Goal: Task Accomplishment & Management: Manage account settings

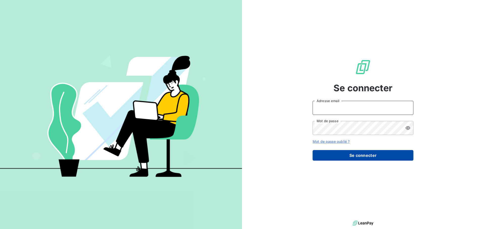
type input "[PERSON_NAME][EMAIL_ADDRESS][DOMAIN_NAME]"
click at [350, 154] on button "Se connecter" at bounding box center [362, 155] width 101 height 11
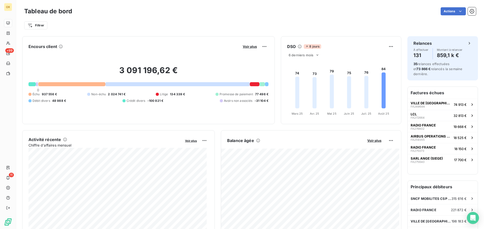
scroll to position [1, 0]
drag, startPoint x: 42, startPoint y: 93, endPoint x: 54, endPoint y: 94, distance: 13.0
click at [54, 94] on span "937 556 €" at bounding box center [49, 94] width 15 height 5
copy span "937 556"
drag, startPoint x: 222, startPoint y: 23, endPoint x: 215, endPoint y: 24, distance: 6.6
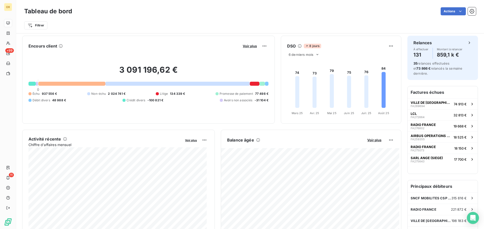
click at [221, 23] on div "Filtrer" at bounding box center [249, 26] width 451 height 10
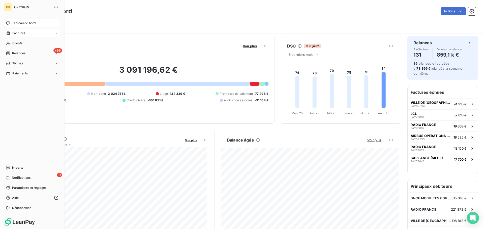
click at [13, 32] on span "Factures" at bounding box center [18, 33] width 13 height 5
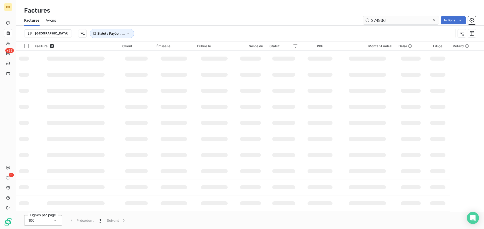
drag, startPoint x: 388, startPoint y: 20, endPoint x: 366, endPoint y: 20, distance: 22.2
click at [366, 20] on input "274936" at bounding box center [401, 20] width 76 height 8
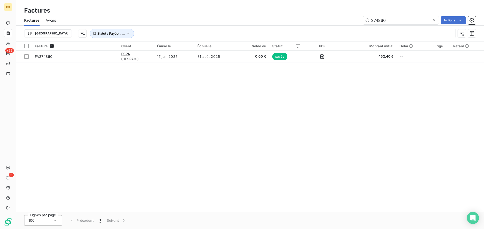
type input "274860"
click at [433, 19] on icon at bounding box center [433, 20] width 5 height 5
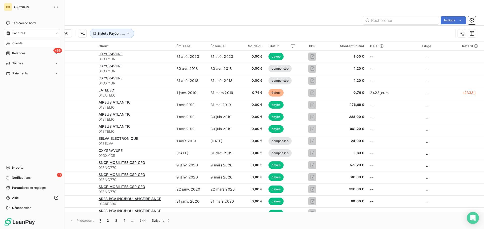
click at [14, 41] on div "Clients" at bounding box center [32, 43] width 56 height 8
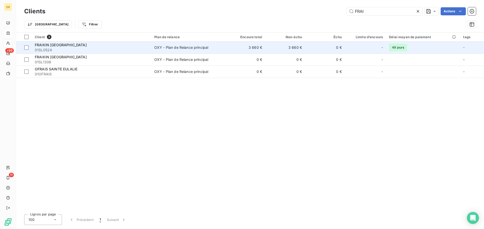
type input "FRAI"
click at [168, 48] on div "OXY - Plan de Relance principal" at bounding box center [181, 47] width 54 height 5
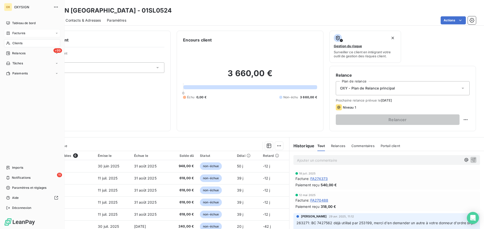
click at [12, 33] on div "Factures" at bounding box center [15, 33] width 19 height 5
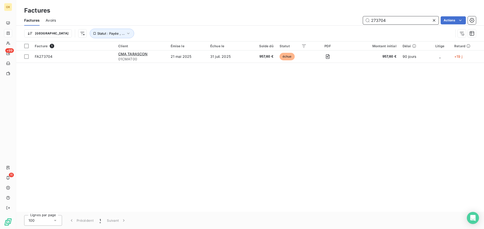
drag, startPoint x: 393, startPoint y: 19, endPoint x: 352, endPoint y: 16, distance: 41.4
click at [352, 16] on div "273704 Actions" at bounding box center [269, 20] width 414 height 8
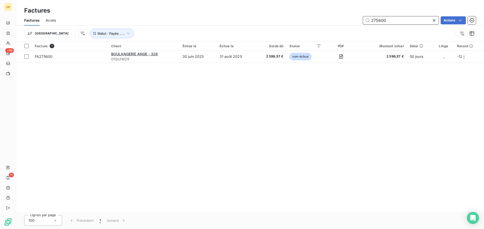
drag, startPoint x: 392, startPoint y: 20, endPoint x: 369, endPoint y: 20, distance: 22.9
click at [369, 20] on input "275600" at bounding box center [401, 20] width 76 height 8
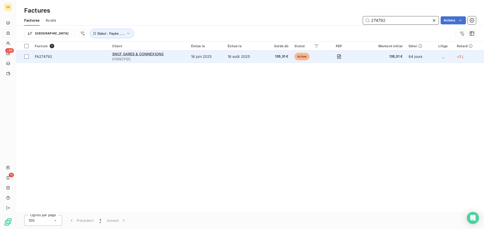
type input "274792"
click at [287, 59] on td "135,31 €" at bounding box center [277, 57] width 28 height 12
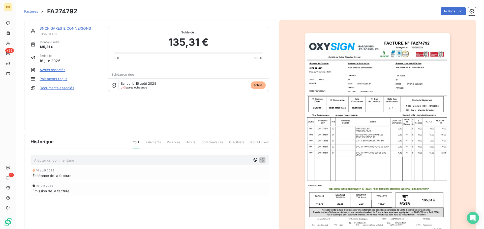
click at [57, 28] on link "SNCF GARES & CONNEXIONS" at bounding box center [65, 28] width 51 height 4
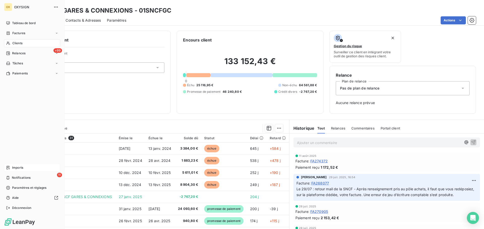
click at [28, 167] on div "Imports" at bounding box center [32, 168] width 56 height 8
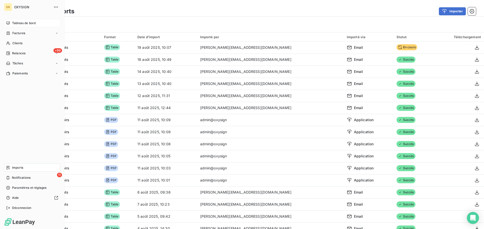
click at [10, 20] on div "Tableau de bord" at bounding box center [32, 23] width 56 height 8
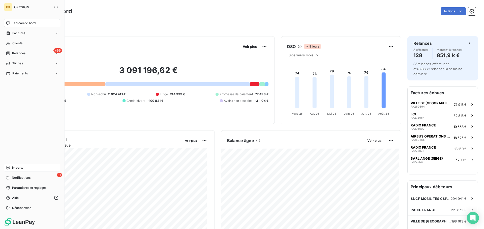
click at [15, 168] on span "Imports" at bounding box center [17, 168] width 11 height 5
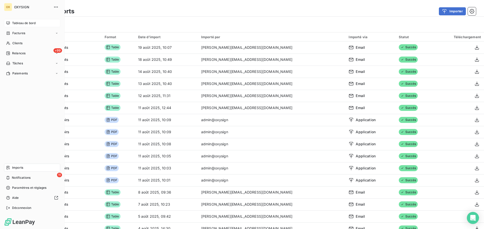
click at [13, 22] on span "Tableau de bord" at bounding box center [23, 23] width 23 height 5
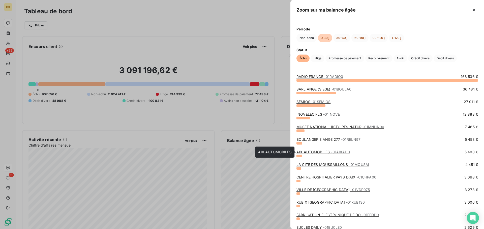
click at [306, 152] on link "AIX AUTOMOBILES - 01AIXAU0" at bounding box center [322, 152] width 53 height 4
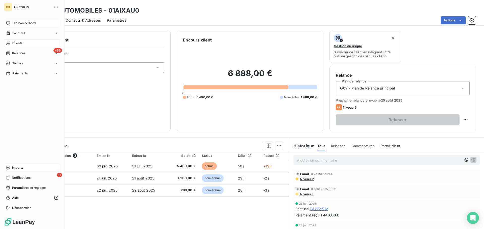
click at [13, 23] on span "Tableau de bord" at bounding box center [23, 23] width 23 height 5
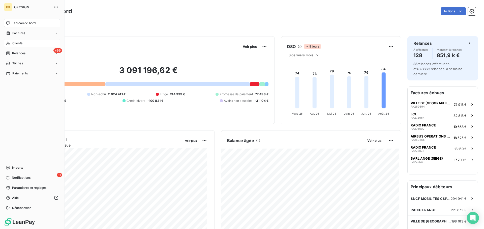
click at [16, 43] on span "Clients" at bounding box center [17, 43] width 10 height 5
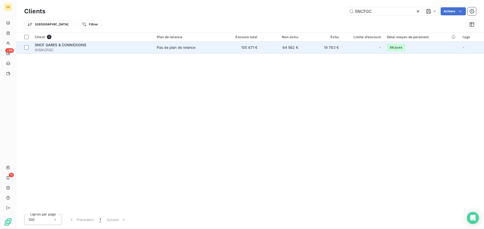
type input "SNCFGC"
click at [88, 48] on span "01SNCFGC" at bounding box center [93, 50] width 116 height 5
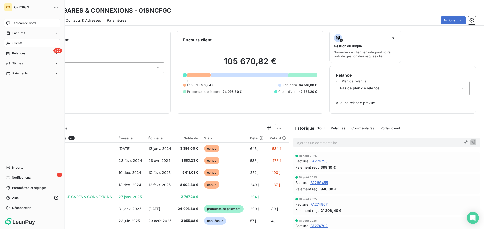
click at [21, 24] on span "Tableau de bord" at bounding box center [23, 23] width 23 height 5
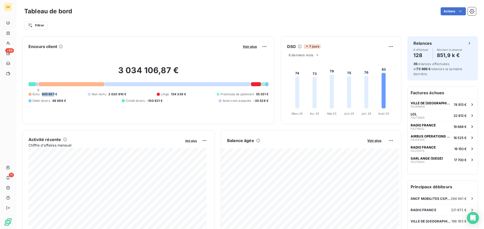
drag, startPoint x: 54, startPoint y: 93, endPoint x: 42, endPoint y: 94, distance: 12.4
click at [42, 94] on span "905 867 €" at bounding box center [49, 94] width 15 height 5
copy span "905 867"
drag, startPoint x: 275, startPoint y: 25, endPoint x: 277, endPoint y: 26, distance: 2.6
click at [275, 25] on div "Filtrer" at bounding box center [249, 26] width 451 height 10
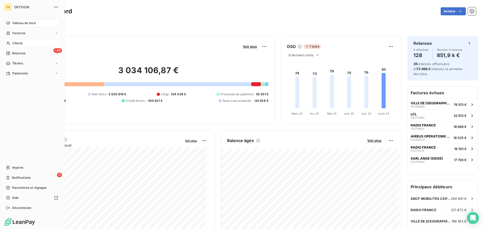
click at [14, 42] on span "Clients" at bounding box center [17, 43] width 10 height 5
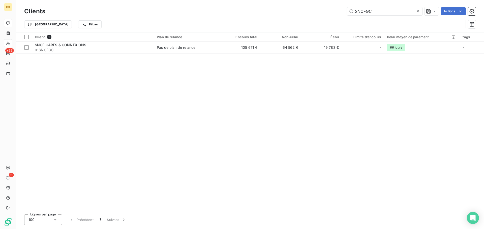
drag, startPoint x: 385, startPoint y: 13, endPoint x: 336, endPoint y: 19, distance: 49.0
click at [336, 19] on div "Clients SNCFGC Actions Trier Filtrer" at bounding box center [249, 19] width 451 height 26
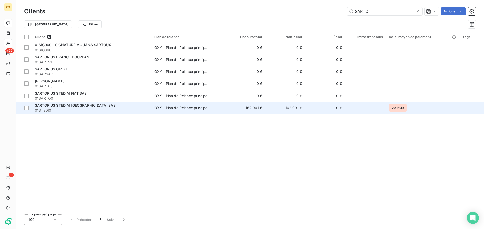
type input "SARTO"
click at [78, 107] on span "SARTORIUS STEDIM FRANCE SAS" at bounding box center [75, 105] width 81 height 4
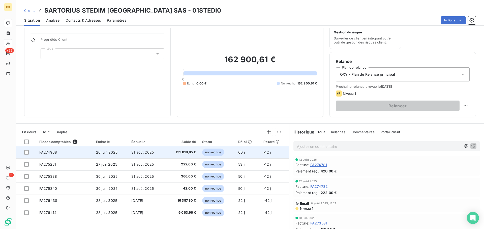
scroll to position [25, 0]
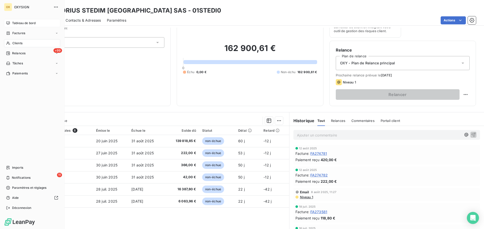
click at [13, 22] on span "Tableau de bord" at bounding box center [23, 23] width 23 height 5
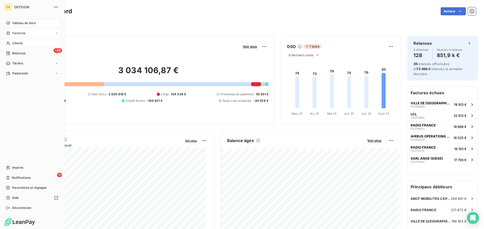
click at [21, 33] on span "Factures" at bounding box center [18, 33] width 13 height 5
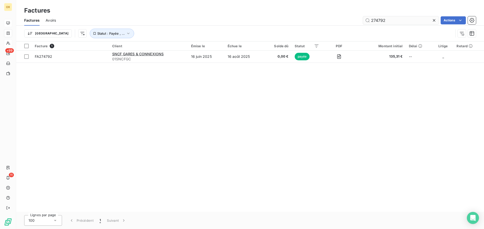
drag, startPoint x: 391, startPoint y: 19, endPoint x: 378, endPoint y: 20, distance: 13.1
click at [378, 20] on input "274792" at bounding box center [401, 20] width 76 height 8
click at [396, 20] on input "274912" at bounding box center [401, 20] width 76 height 8
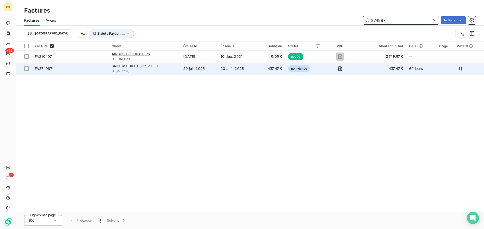
type input "274987"
click at [137, 66] on span "SNCF MOBILITES CSP CFO" at bounding box center [135, 66] width 47 height 4
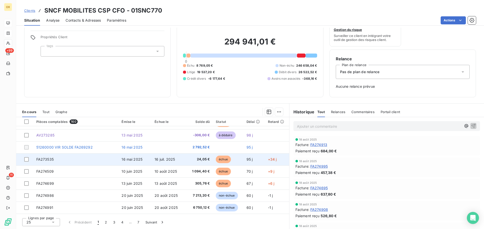
scroll to position [189, 0]
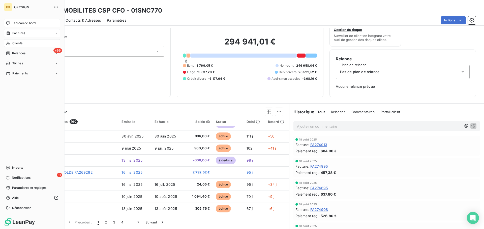
click at [21, 43] on span "Clients" at bounding box center [17, 43] width 10 height 5
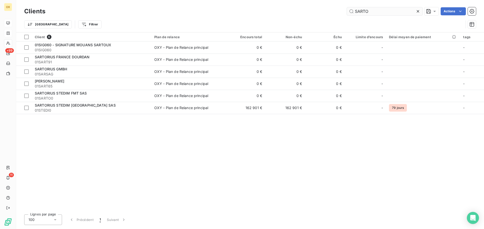
click at [417, 10] on icon at bounding box center [417, 11] width 5 height 5
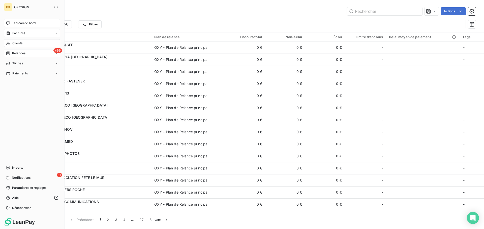
click at [12, 53] on span "Relances" at bounding box center [18, 53] width 13 height 5
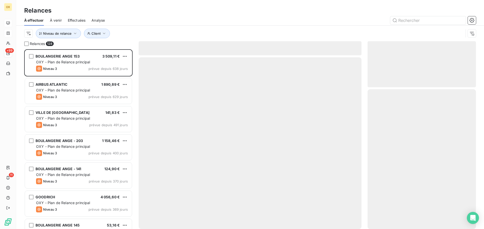
scroll to position [176, 105]
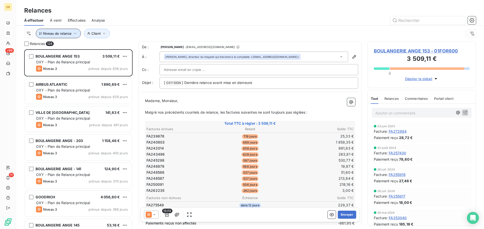
click at [70, 31] on span "Niveau de relance" at bounding box center [57, 33] width 28 height 4
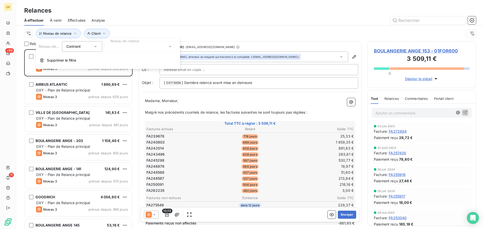
click at [171, 8] on div "Relances" at bounding box center [249, 10] width 467 height 9
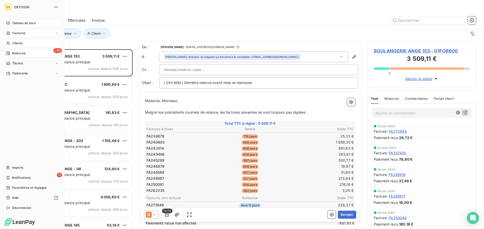
click at [15, 43] on span "Clients" at bounding box center [17, 43] width 10 height 5
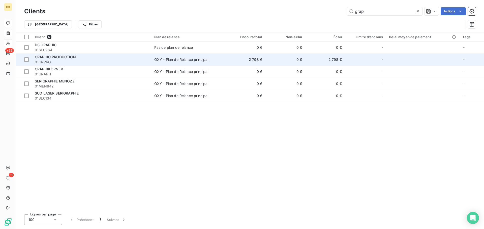
type input "grap"
click at [209, 58] on span "OXY - Plan de Relance principal" at bounding box center [188, 59] width 68 height 5
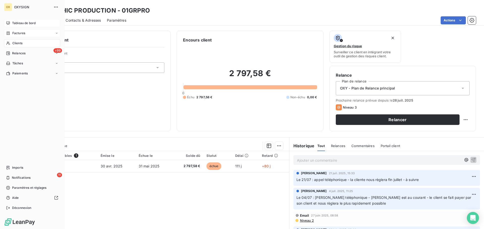
click at [14, 42] on span "Clients" at bounding box center [17, 43] width 10 height 5
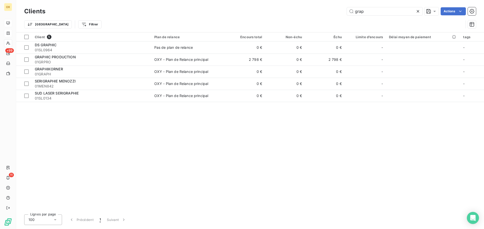
click at [418, 11] on icon at bounding box center [417, 11] width 3 height 3
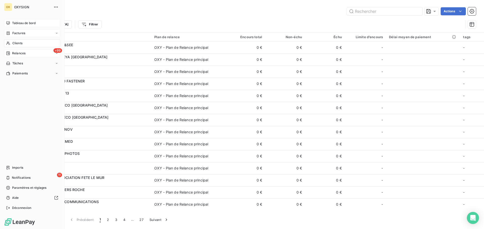
click at [13, 53] on span "Relances" at bounding box center [18, 53] width 13 height 5
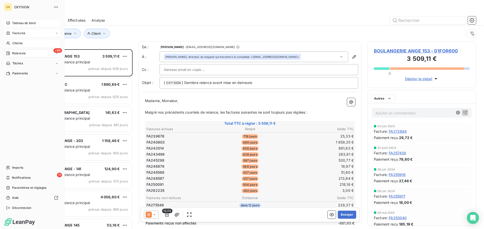
scroll to position [176, 105]
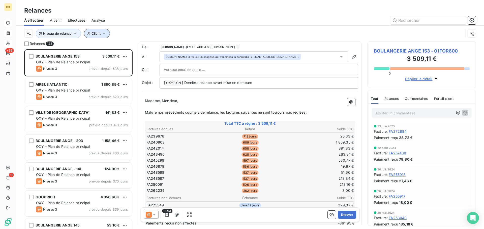
click at [94, 37] on button "Client" at bounding box center [97, 34] width 26 height 10
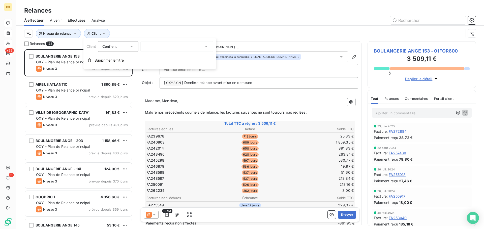
click at [168, 47] on div at bounding box center [176, 46] width 73 height 11
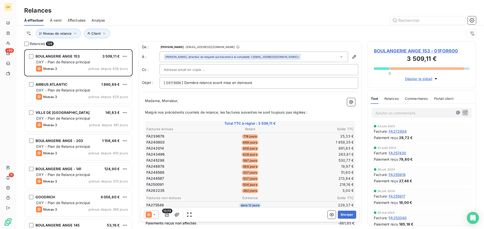
click at [137, 21] on div at bounding box center [293, 20] width 365 height 8
click at [57, 36] on button "Niveau de relance" at bounding box center [58, 34] width 45 height 10
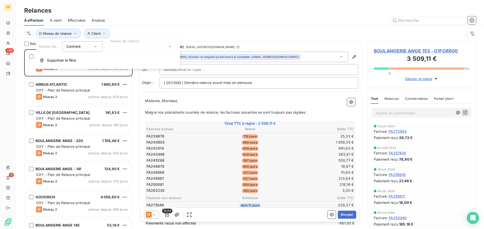
click at [120, 46] on div at bounding box center [140, 46] width 73 height 11
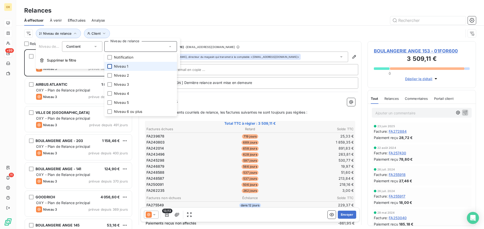
click at [111, 66] on div at bounding box center [109, 66] width 5 height 5
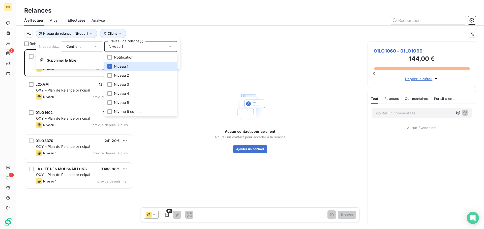
scroll to position [176, 105]
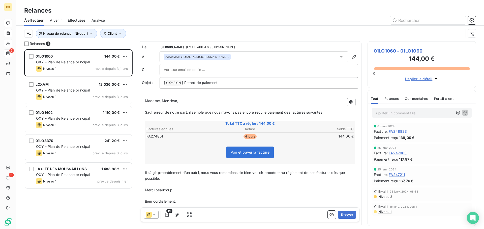
click at [138, 22] on div at bounding box center [293, 20] width 365 height 8
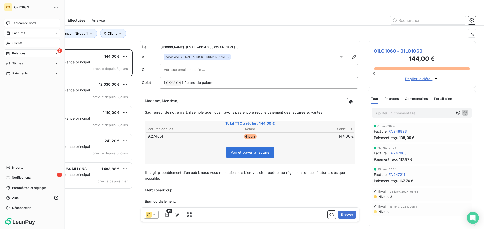
click at [23, 33] on span "Factures" at bounding box center [18, 33] width 13 height 5
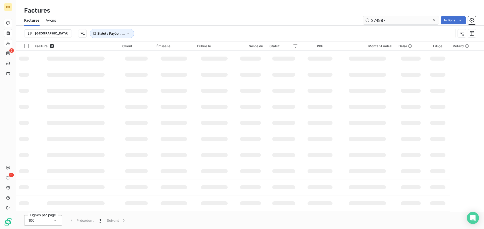
drag, startPoint x: 389, startPoint y: 18, endPoint x: 370, endPoint y: 21, distance: 19.4
click at [370, 21] on input "274987" at bounding box center [401, 20] width 76 height 8
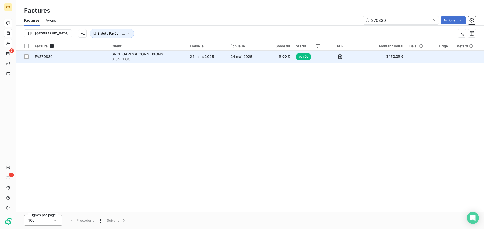
type input "270830"
click at [56, 58] on span "FA270830" at bounding box center [70, 56] width 71 height 5
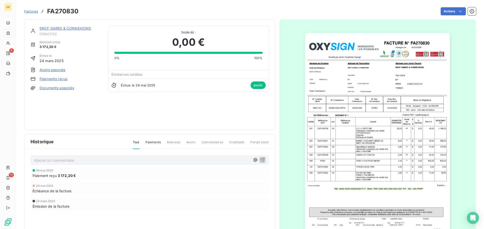
click at [376, 87] on img "button" at bounding box center [377, 135] width 145 height 205
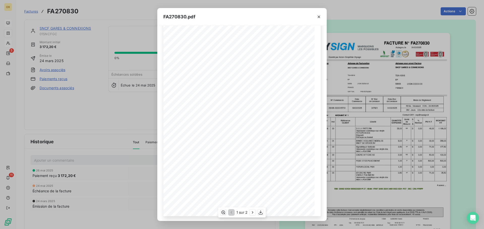
scroll to position [30, 0]
click at [253, 212] on icon "button" at bounding box center [252, 212] width 5 height 5
click at [261, 214] on icon "button" at bounding box center [260, 212] width 5 height 5
click at [320, 17] on icon "button" at bounding box center [318, 16] width 5 height 5
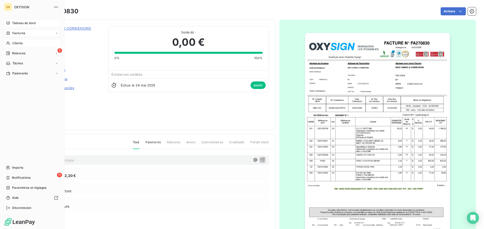
click at [20, 43] on span "Clients" at bounding box center [17, 43] width 10 height 5
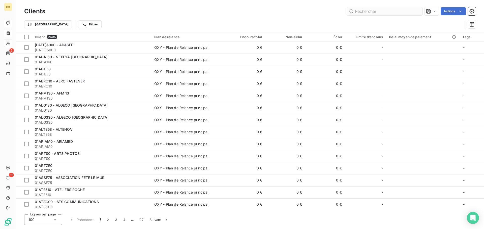
click at [371, 12] on input "text" at bounding box center [385, 11] width 76 height 8
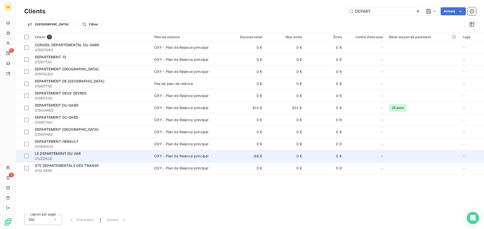
type input "DEPART"
click at [107, 158] on span "01LED830" at bounding box center [91, 158] width 113 height 5
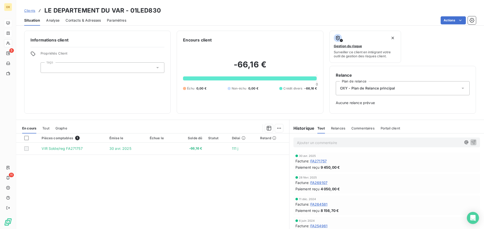
click at [321, 183] on span "FA269107" at bounding box center [318, 182] width 17 height 5
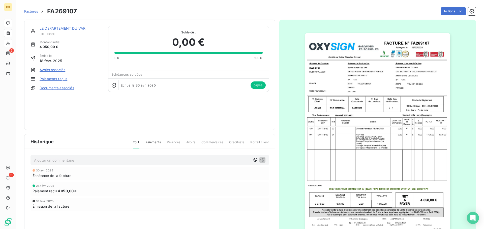
click at [352, 86] on img "button" at bounding box center [377, 135] width 145 height 205
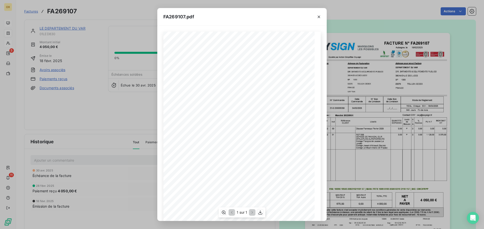
scroll to position [25, 0]
click at [260, 213] on icon "button" at bounding box center [260, 213] width 4 height 4
click at [318, 15] on icon "button" at bounding box center [318, 16] width 5 height 5
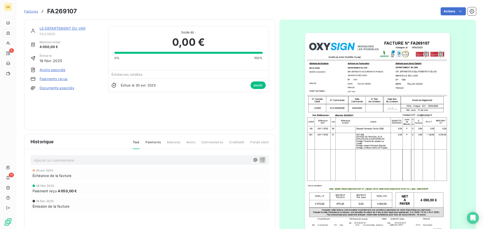
click at [64, 28] on link "LE DEPARTEMENT DU VAR" at bounding box center [63, 28] width 46 height 4
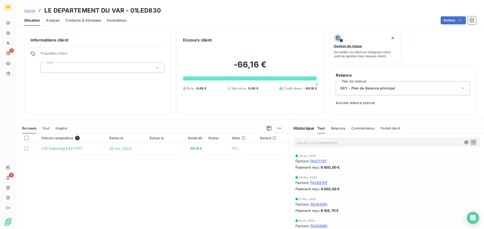
click at [322, 161] on span "FA271757" at bounding box center [318, 161] width 16 height 5
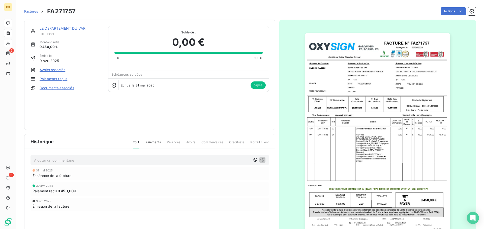
click at [347, 76] on img "button" at bounding box center [377, 135] width 145 height 205
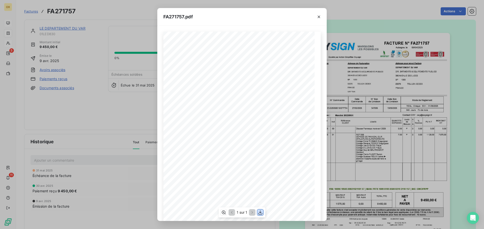
drag, startPoint x: 260, startPoint y: 212, endPoint x: 296, endPoint y: 204, distance: 36.6
click at [261, 212] on icon "button" at bounding box center [260, 212] width 5 height 5
click at [317, 16] on icon "button" at bounding box center [318, 16] width 5 height 5
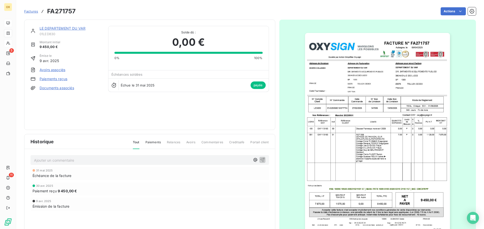
click at [68, 27] on link "LE DEPARTEMENT DU VAR" at bounding box center [63, 28] width 46 height 4
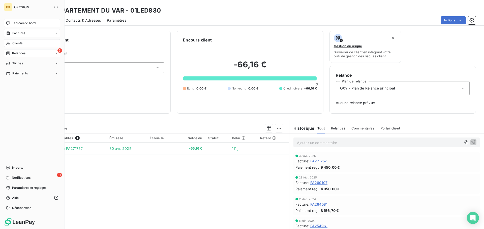
click at [12, 53] on div "Relances" at bounding box center [15, 53] width 19 height 5
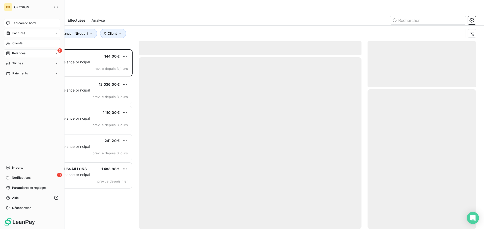
scroll to position [176, 105]
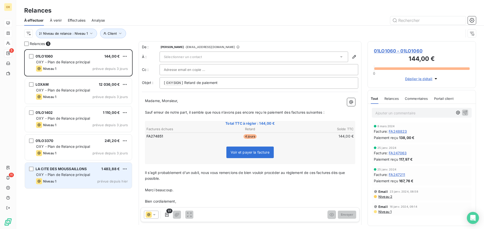
click at [76, 176] on span "OXY - Plan de Relance principal" at bounding box center [63, 175] width 54 height 4
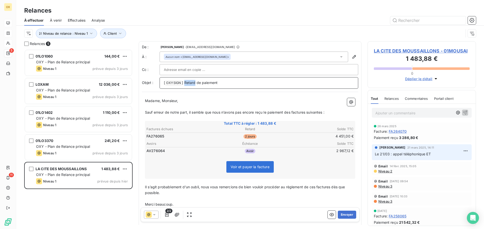
drag, startPoint x: 194, startPoint y: 83, endPoint x: 185, endPoint y: 80, distance: 10.4
click at [185, 80] on p "[ OXYSIGN ﻿ ] Retard de paiement" at bounding box center [259, 83] width 190 height 6
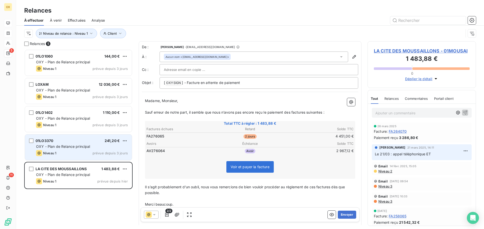
click at [85, 143] on div "01LO3370 241,20 € OXY - Plan de Relance principal Niveau 1 prévue depuis 3 jours" at bounding box center [78, 148] width 107 height 26
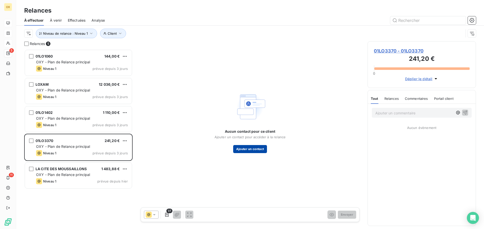
click at [250, 148] on button "Ajouter un contact" at bounding box center [250, 149] width 34 height 8
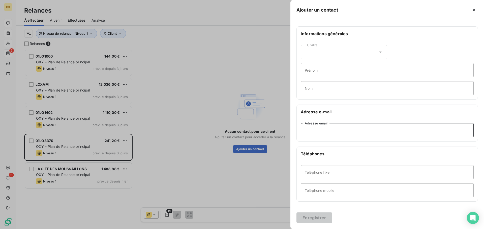
click at [325, 131] on input "Adresse email" at bounding box center [386, 130] width 173 height 14
paste input "invoice.10rental@loxam.fr"
type input "invoice.10rental@loxam.fr"
click at [318, 220] on button "Enregistrer" at bounding box center [314, 218] width 36 height 11
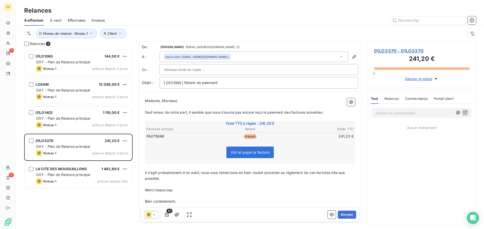
click at [381, 49] on span "01LO3370 - 01LO3370" at bounding box center [421, 51] width 96 height 7
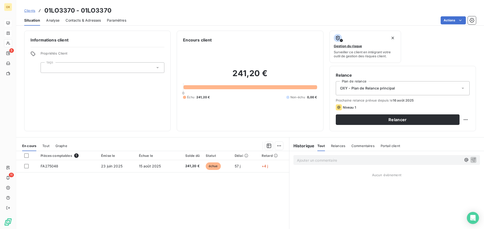
click at [87, 19] on span "Contacts & Adresses" at bounding box center [82, 20] width 35 height 5
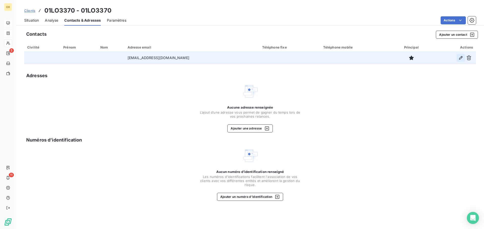
click at [460, 58] on icon "button" at bounding box center [460, 57] width 5 height 5
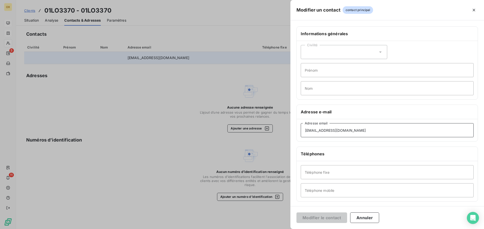
drag, startPoint x: 354, startPoint y: 132, endPoint x: 287, endPoint y: 133, distance: 67.8
click at [294, 137] on div "Informations générales Civilité Prénom Nom Adresse e-mail invoice.10rental@loxa…" at bounding box center [386, 138] width 193 height 224
type input "lille.sud@loxam.fr"
click at [324, 216] on button "Modifier le contact" at bounding box center [321, 218] width 51 height 11
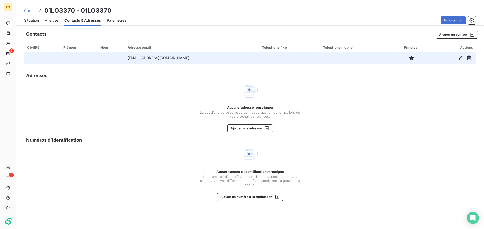
click at [34, 21] on span "Situation" at bounding box center [31, 20] width 15 height 5
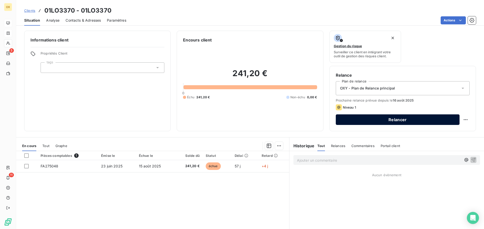
click at [361, 119] on button "Relancer" at bounding box center [397, 120] width 124 height 11
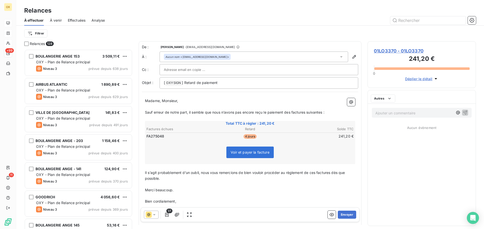
scroll to position [176, 105]
drag, startPoint x: 195, startPoint y: 81, endPoint x: 185, endPoint y: 80, distance: 10.9
click at [185, 80] on p "[ OXYSIGN ﻿ ] Retard de paiement" at bounding box center [259, 83] width 190 height 6
drag, startPoint x: 291, startPoint y: 111, endPoint x: 305, endPoint y: 109, distance: 14.3
click at [291, 111] on span "Sauf erreur de notre part, il semble que nous n’avons pas encore reçu le paieme…" at bounding box center [234, 112] width 179 height 4
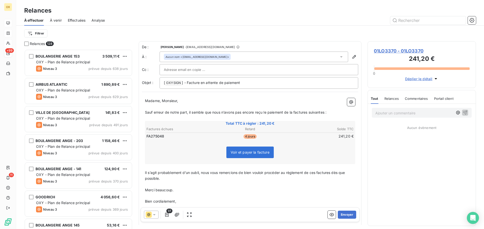
click at [308, 111] on span "Sauf erreur de notre part, il semble que nous n’avons pas encore reçu le paieme…" at bounding box center [235, 112] width 181 height 4
click at [324, 114] on span "Sauf erreur de notre part, il semble que nous n’avons pas encore reçu le paieme…" at bounding box center [235, 112] width 180 height 4
drag, startPoint x: 332, startPoint y: 174, endPoint x: 336, endPoint y: 174, distance: 4.0
click at [332, 174] on span "Il s’agit probablement d’un oubli, nous vous remercions de bien vouloir procéde…" at bounding box center [245, 176] width 201 height 10
click at [317, 173] on span "Il s’agit probablement d’un oubli, nous vous remercions de bien vouloir procéde…" at bounding box center [244, 176] width 199 height 10
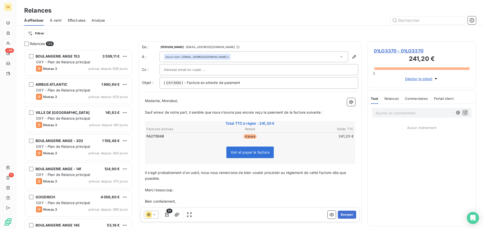
drag, startPoint x: 320, startPoint y: 193, endPoint x: 311, endPoint y: 148, distance: 46.5
click at [320, 193] on p "﻿" at bounding box center [250, 196] width 210 height 6
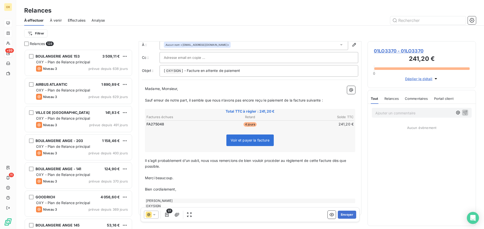
scroll to position [23, 0]
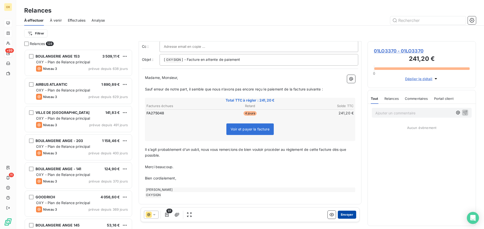
click at [349, 214] on button "Envoyer" at bounding box center [346, 215] width 18 height 8
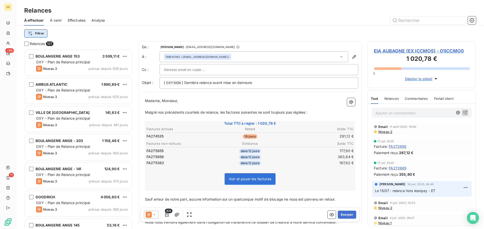
click at [31, 35] on html "OX +99 11 Relances À effectuer À venir Effectuées Analyse Filtrer Relances 127 …" at bounding box center [242, 114] width 484 height 229
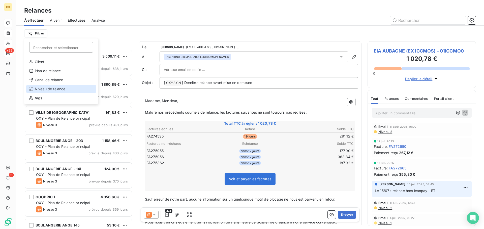
click at [50, 89] on div "Niveau de relance" at bounding box center [61, 89] width 70 height 8
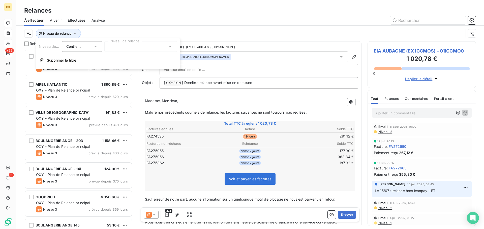
click at [115, 48] on div at bounding box center [140, 46] width 73 height 11
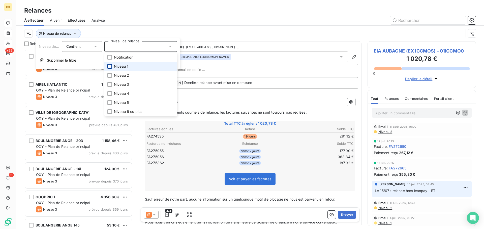
click at [110, 68] on div at bounding box center [109, 66] width 5 height 5
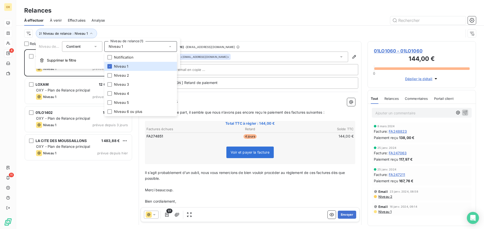
click at [147, 24] on div at bounding box center [293, 20] width 365 height 8
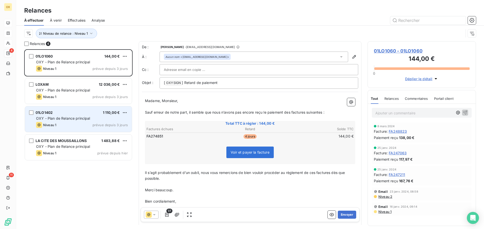
click at [61, 113] on div "01LO1402 1 110,00 €" at bounding box center [82, 113] width 92 height 5
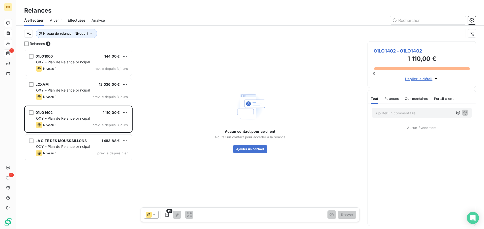
click at [406, 51] on span "01LO1402 - 01LO1402" at bounding box center [421, 51] width 96 height 7
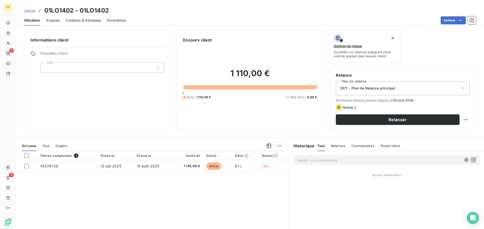
click at [91, 19] on span "Contacts & Adresses" at bounding box center [82, 20] width 35 height 5
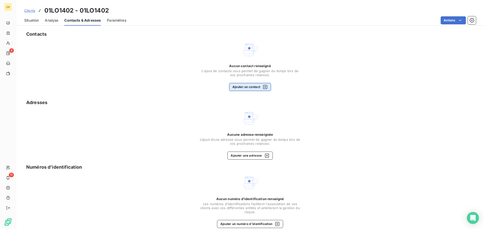
click at [241, 86] on button "Ajouter un contact" at bounding box center [250, 87] width 42 height 8
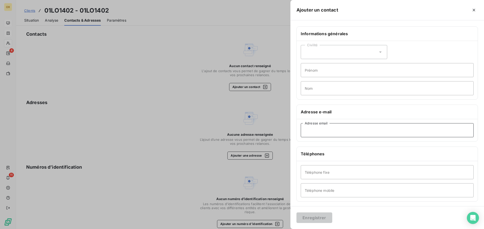
click at [350, 134] on input "Adresse email" at bounding box center [386, 130] width 173 height 14
drag, startPoint x: 312, startPoint y: 129, endPoint x: 316, endPoint y: 129, distance: 3.8
click at [312, 129] on input "langedoc@loxam.fr" at bounding box center [386, 130] width 173 height 14
type input "languedoc@loxam.fr"
click at [318, 219] on button "Enregistrer" at bounding box center [314, 218] width 36 height 11
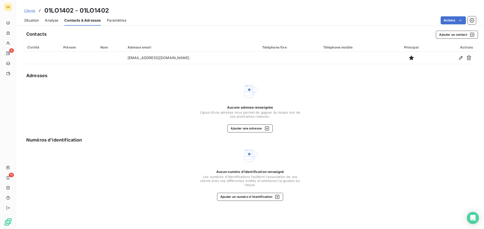
click at [32, 19] on span "Situation" at bounding box center [31, 20] width 15 height 5
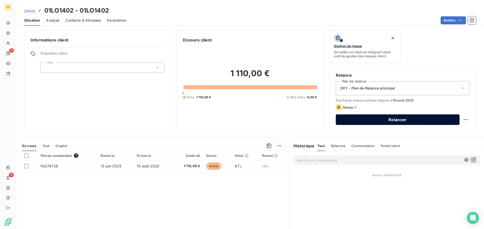
click at [355, 117] on button "Relancer" at bounding box center [397, 120] width 124 height 11
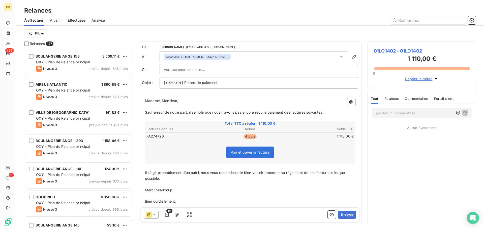
scroll to position [176, 105]
click at [291, 113] on span "Sauf erreur de notre part, il semble que nous n’avons pas encore reçu le paieme…" at bounding box center [234, 112] width 179 height 4
click at [308, 112] on span "Sauf erreur de notre part, il semble que nous n’avons pas encore reçu le paieme…" at bounding box center [235, 112] width 181 height 4
click at [324, 115] on p "Sauf erreur de notre part, il semble que nous n’avons pas encore reçu le paieme…" at bounding box center [250, 113] width 210 height 6
click at [332, 171] on span "Il s’agit probablement d’un oubli, nous vous remercions de bien vouloir procéde…" at bounding box center [245, 176] width 201 height 10
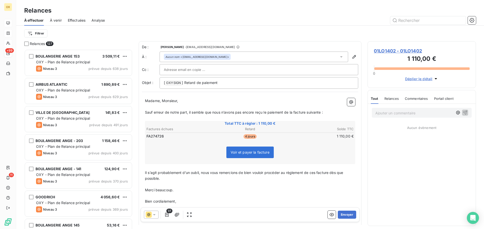
click at [317, 172] on span "Il s’agit probablement d’un oubli, nous vous remercions de bien vouloir procéde…" at bounding box center [244, 176] width 199 height 10
drag, startPoint x: 344, startPoint y: 216, endPoint x: 342, endPoint y: 214, distance: 3.1
click at [342, 214] on button "Envoyer" at bounding box center [346, 215] width 18 height 8
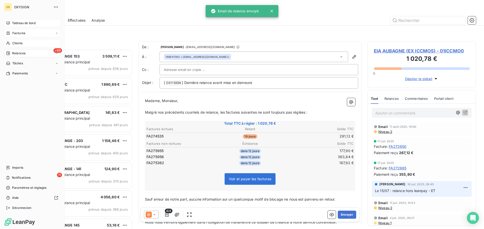
click at [23, 54] on span "Relances" at bounding box center [18, 53] width 13 height 5
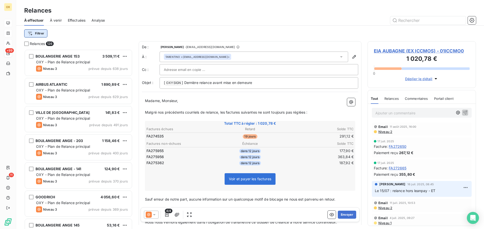
click at [47, 33] on html "OX +99 11 Relances À effectuer À venir Effectuées Analyse Filtrer Relances 126 …" at bounding box center [242, 114] width 484 height 229
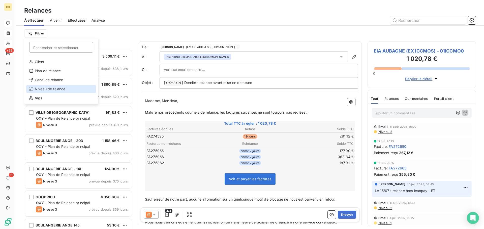
drag, startPoint x: 61, startPoint y: 90, endPoint x: 121, endPoint y: 56, distance: 68.6
click at [61, 90] on div "Niveau de relance" at bounding box center [61, 89] width 70 height 8
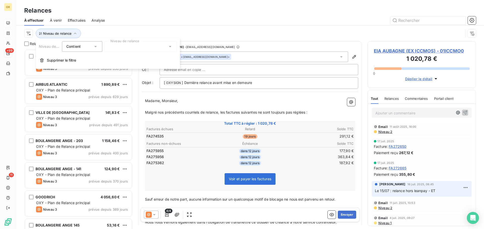
click at [134, 48] on div at bounding box center [140, 46] width 73 height 11
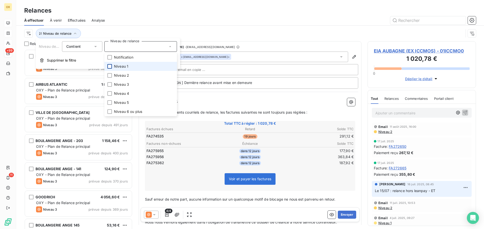
click at [112, 66] on div at bounding box center [109, 66] width 5 height 5
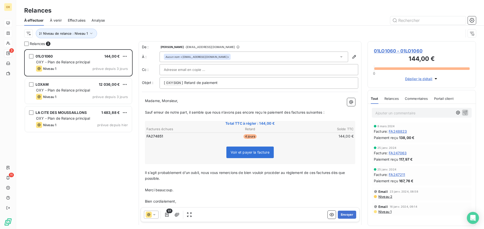
click at [148, 8] on div "Relances" at bounding box center [249, 10] width 467 height 9
click at [378, 50] on span "01LO1060 - 01LO1060" at bounding box center [421, 51] width 96 height 7
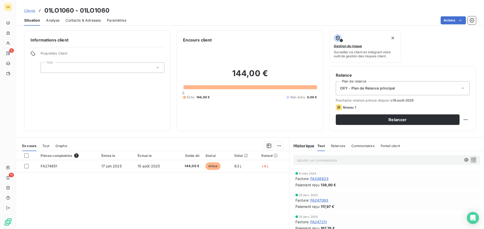
click at [82, 18] on span "Contacts & Adresses" at bounding box center [82, 20] width 35 height 5
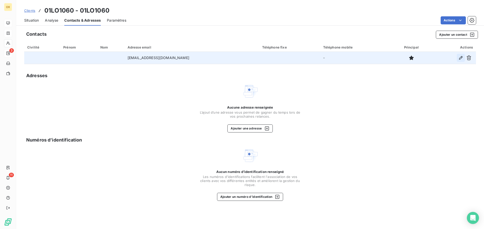
click at [460, 56] on icon "button" at bounding box center [460, 57] width 5 height 5
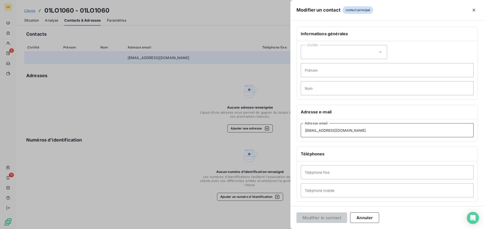
drag, startPoint x: 391, startPoint y: 134, endPoint x: 275, endPoint y: 141, distance: 116.5
click at [277, 229] on div "Modifier un contact contact principal Informations générales Civilité Prénom No…" at bounding box center [242, 229] width 484 height 0
type input "dieppe@loxam.fr"
click at [326, 217] on button "Modifier le contact" at bounding box center [321, 218] width 51 height 11
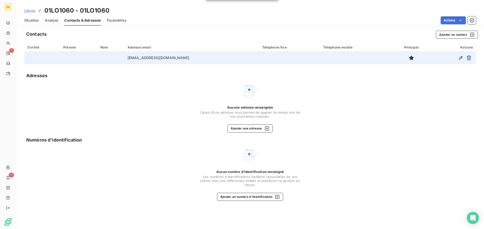
click at [31, 21] on span "Situation" at bounding box center [31, 20] width 15 height 5
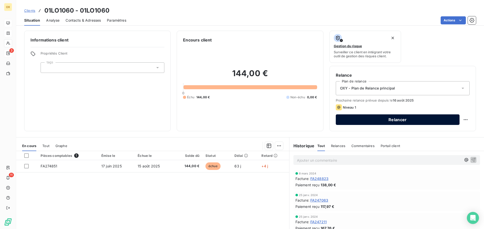
click at [385, 120] on button "Relancer" at bounding box center [397, 120] width 124 height 11
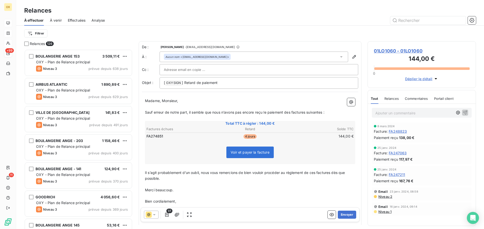
scroll to position [176, 105]
drag, startPoint x: 292, startPoint y: 112, endPoint x: 294, endPoint y: 110, distance: 3.6
click at [292, 112] on span "Sauf erreur de notre part, il semble que nous n’avons pas encore reçu le paieme…" at bounding box center [234, 112] width 179 height 4
drag, startPoint x: 309, startPoint y: 112, endPoint x: 312, endPoint y: 111, distance: 2.9
click at [309, 112] on span "Sauf erreur de notre part, il semble que nous n’avons pas encore reçu le paieme…" at bounding box center [235, 112] width 181 height 4
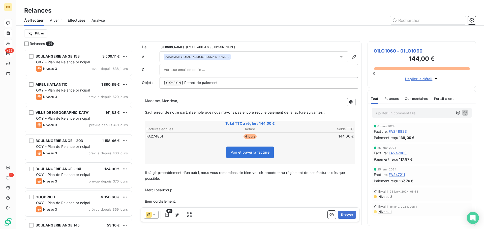
click at [324, 112] on span "Sauf erreur de notre part, il semble que nous n’avons pas encore reçu le paieme…" at bounding box center [235, 112] width 180 height 4
click at [332, 174] on span "Il s’agit probablement d’un oubli, nous vous remercions de bien vouloir procéde…" at bounding box center [245, 176] width 201 height 10
drag, startPoint x: 317, startPoint y: 173, endPoint x: 332, endPoint y: 172, distance: 14.9
click at [317, 173] on span "Il s’agit probablement d’un oubli, nous vous remercions de bien vouloir procéde…" at bounding box center [244, 176] width 199 height 10
click at [346, 214] on button "Envoyer" at bounding box center [346, 215] width 18 height 8
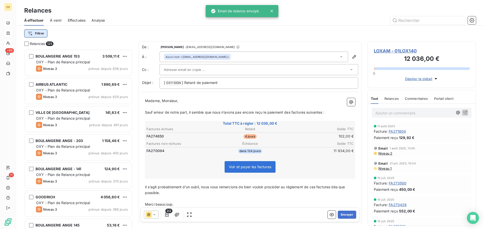
click at [32, 32] on html "OX +99 11 Relances À effectuer À venir Effectuées Analyse Filtrer Relances 125 …" at bounding box center [242, 114] width 484 height 229
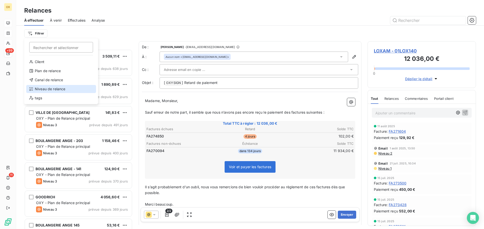
drag, startPoint x: 53, startPoint y: 89, endPoint x: 79, endPoint y: 77, distance: 28.2
click at [53, 89] on div "Niveau de relance" at bounding box center [61, 89] width 70 height 8
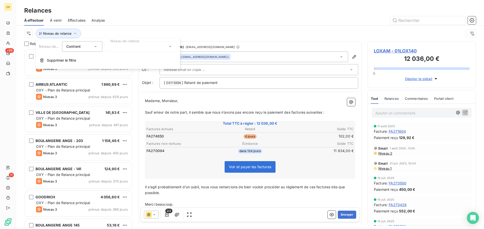
click at [130, 48] on div at bounding box center [140, 46] width 73 height 11
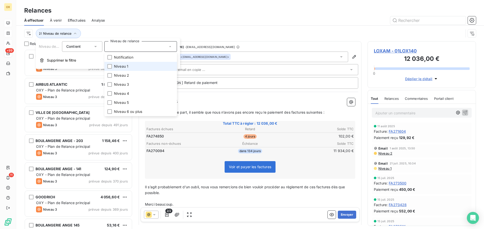
drag, startPoint x: 112, startPoint y: 65, endPoint x: 122, endPoint y: 37, distance: 30.2
click at [112, 65] on div at bounding box center [109, 66] width 5 height 5
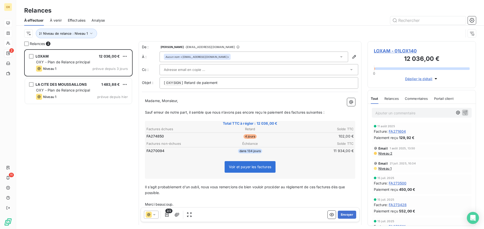
click at [123, 21] on div at bounding box center [293, 20] width 365 height 8
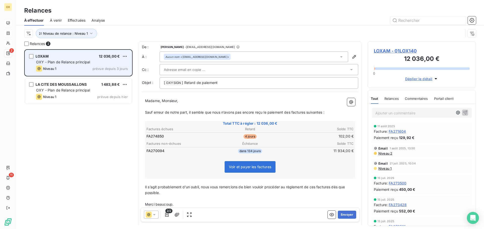
click at [81, 58] on div "LOXAM 12 036,00 € OXY - Plan de Relance principal Niveau 1 prévue depuis 3 jours" at bounding box center [78, 63] width 107 height 26
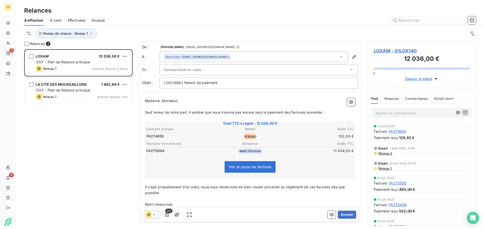
click at [382, 50] on span "LOXAM - 01LOX140" at bounding box center [421, 51] width 96 height 7
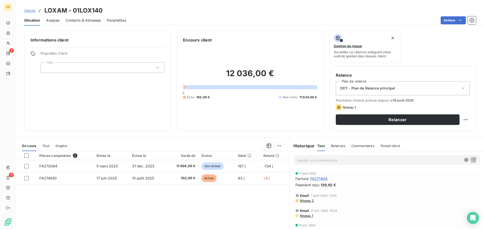
click at [147, 95] on div "Informations client Propriétés Client tags" at bounding box center [97, 81] width 146 height 101
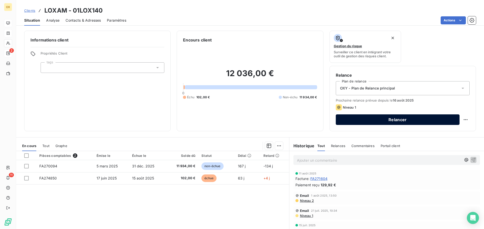
click at [404, 119] on button "Relancer" at bounding box center [397, 120] width 124 height 11
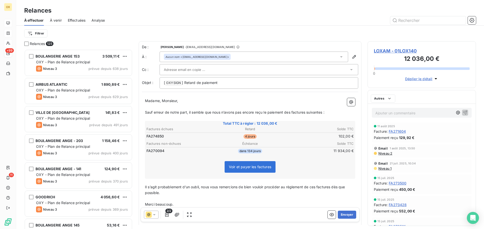
scroll to position [176, 105]
click at [388, 51] on span "LOXAM - 01LOX140" at bounding box center [421, 51] width 96 height 7
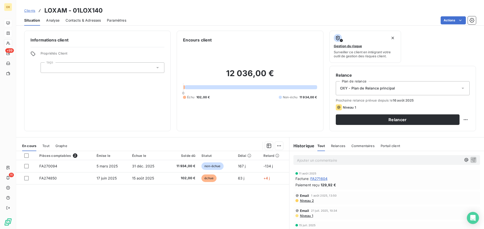
click at [92, 20] on span "Contacts & Adresses" at bounding box center [82, 20] width 35 height 5
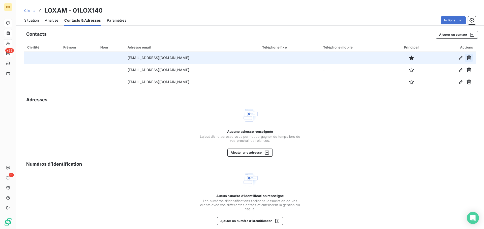
click at [466, 57] on icon "button" at bounding box center [468, 58] width 5 height 5
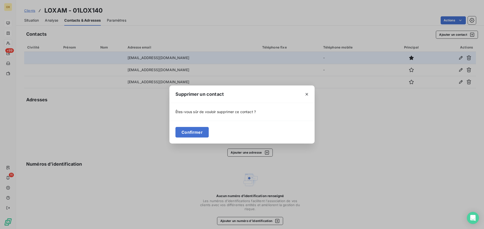
drag, startPoint x: 200, startPoint y: 131, endPoint x: 209, endPoint y: 118, distance: 16.3
click at [200, 131] on button "Confirmer" at bounding box center [191, 132] width 33 height 11
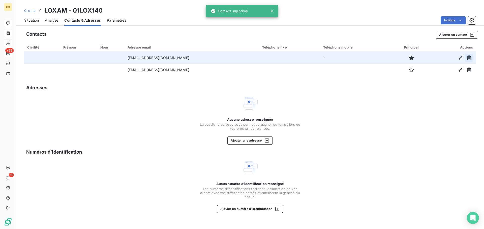
click at [469, 58] on icon "button" at bounding box center [468, 57] width 5 height 5
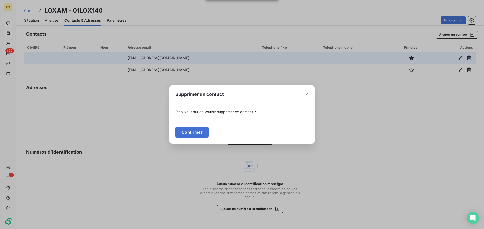
drag, startPoint x: 199, startPoint y: 129, endPoint x: 210, endPoint y: 123, distance: 12.6
click at [198, 129] on button "Confirmer" at bounding box center [191, 132] width 33 height 11
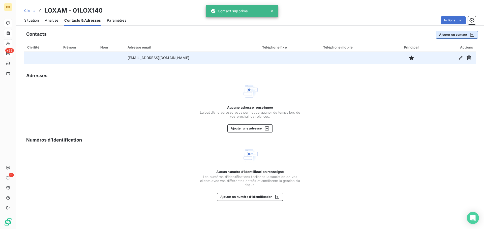
click at [450, 33] on button "Ajouter un contact" at bounding box center [456, 35] width 42 height 8
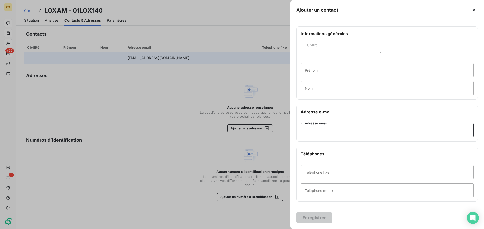
click at [315, 130] on input "Adresse email" at bounding box center [386, 130] width 173 height 14
type input "nantes.est@loxam.fr"
drag, startPoint x: 316, startPoint y: 219, endPoint x: 313, endPoint y: 214, distance: 6.0
click at [316, 219] on button "Enregistrer" at bounding box center [314, 218] width 36 height 11
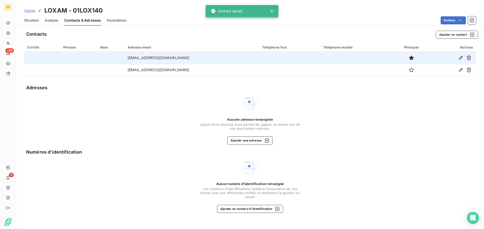
drag, startPoint x: 29, startPoint y: 17, endPoint x: 77, endPoint y: 24, distance: 48.8
click at [29, 17] on div "Situation" at bounding box center [31, 20] width 15 height 11
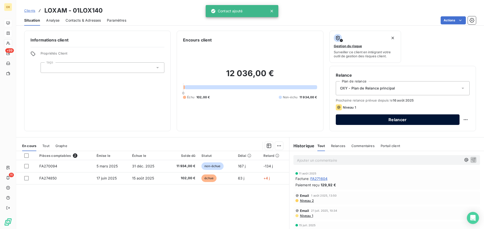
click at [400, 118] on button "Relancer" at bounding box center [397, 120] width 124 height 11
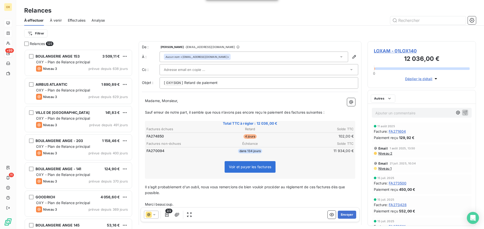
scroll to position [176, 105]
drag, startPoint x: 162, startPoint y: 100, endPoint x: 143, endPoint y: 101, distance: 19.1
click at [143, 101] on div "Madame, Monsieur, ﻿ Sauf erreur de notre part, il semble que nous n’avons pas e…" at bounding box center [250, 167] width 216 height 144
drag, startPoint x: 160, startPoint y: 102, endPoint x: 216, endPoint y: 97, distance: 55.8
click at [161, 101] on span "Monsieur," at bounding box center [153, 101] width 16 height 4
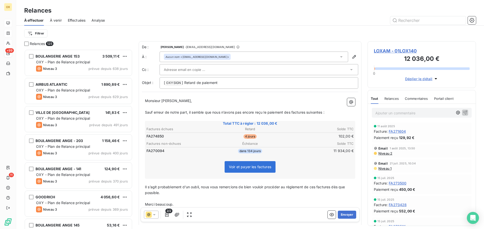
drag, startPoint x: 291, startPoint y: 111, endPoint x: 305, endPoint y: 111, distance: 14.1
click at [291, 111] on span "Sauf erreur de notre part, il semble que nous n’avons pas encore reçu le paieme…" at bounding box center [234, 112] width 179 height 4
click at [308, 113] on span "Sauf erreur de notre part, il semble que nous n’avons pas encore reçu le paieme…" at bounding box center [235, 112] width 181 height 4
click at [308, 111] on span "Sauf erreur de notre part, il semble que nous n’avons pas encore reçu le paieme…" at bounding box center [235, 112] width 181 height 4
drag, startPoint x: 324, startPoint y: 112, endPoint x: 329, endPoint y: 113, distance: 5.6
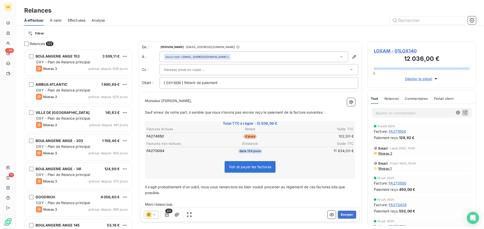
click at [324, 111] on span "Sauf erreur de notre part, il semble que nous n’avons pas encore reçu le paieme…" at bounding box center [235, 112] width 180 height 4
drag, startPoint x: 331, startPoint y: 187, endPoint x: 340, endPoint y: 186, distance: 8.6
click at [331, 187] on span "Il s’agit probablement d’un oubli, nous vous remercions de bien vouloir procéde…" at bounding box center [245, 190] width 201 height 10
click at [317, 187] on span "Il s’agit probablement d’un oubli, nous vous remercions de bien vouloir procéde…" at bounding box center [244, 190] width 199 height 10
click at [330, 201] on p "﻿" at bounding box center [250, 199] width 210 height 6
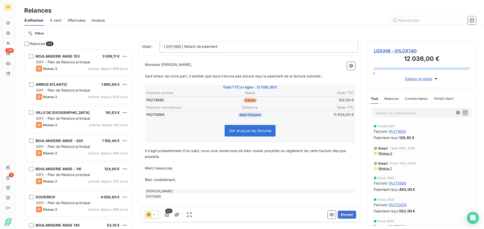
scroll to position [38, 0]
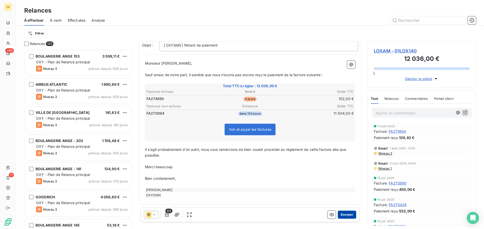
click at [347, 215] on button "Envoyer" at bounding box center [346, 215] width 18 height 8
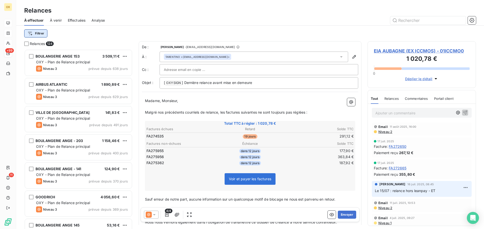
click at [38, 35] on html "OX +99 11 Relances À effectuer À venir Effectuées Analyse Filtrer Relances 124 …" at bounding box center [242, 114] width 484 height 229
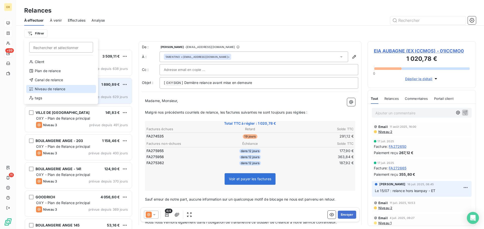
drag, startPoint x: 52, startPoint y: 90, endPoint x: 61, endPoint y: 79, distance: 14.6
click at [52, 90] on div "Niveau de relance" at bounding box center [61, 89] width 70 height 8
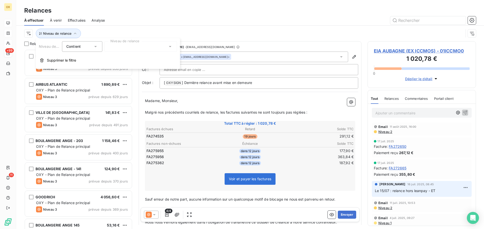
click at [121, 50] on div at bounding box center [140, 46] width 73 height 11
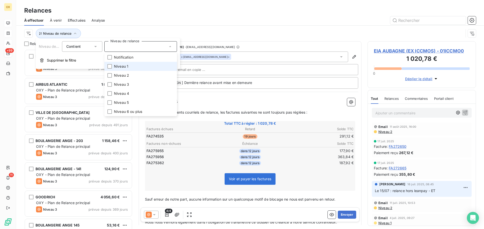
drag, startPoint x: 110, startPoint y: 66, endPoint x: 128, endPoint y: 46, distance: 26.9
click at [110, 66] on div at bounding box center [109, 66] width 5 height 5
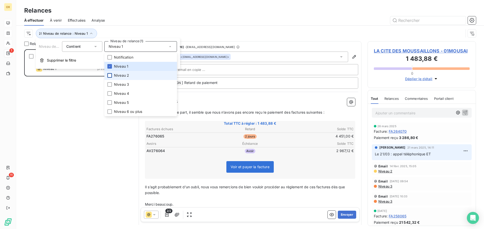
drag, startPoint x: 110, startPoint y: 76, endPoint x: 139, endPoint y: 24, distance: 59.4
click at [110, 76] on div at bounding box center [109, 75] width 5 height 5
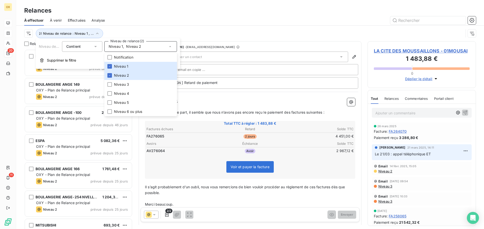
scroll to position [176, 105]
click at [139, 21] on div at bounding box center [293, 20] width 365 height 8
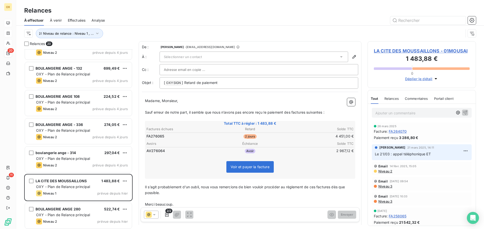
scroll to position [384, 0]
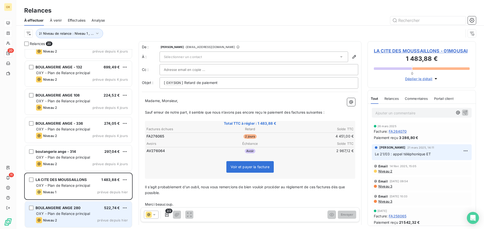
click at [79, 215] on span "OXY - Plan de Relance principal" at bounding box center [63, 214] width 54 height 4
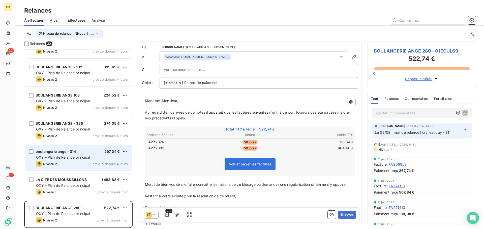
click at [66, 151] on span "boulangerie ange - 314" at bounding box center [56, 152] width 40 height 4
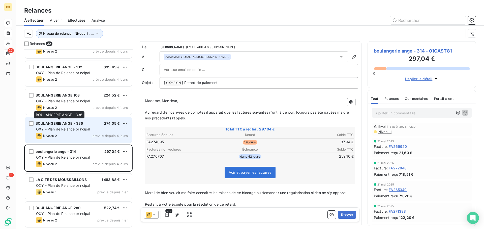
click at [62, 124] on span "BOULANGERIE ANGE - 336" at bounding box center [59, 123] width 47 height 4
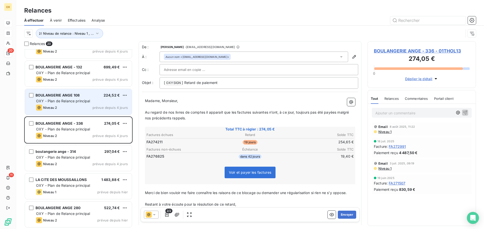
click at [83, 108] on div "Niveau 2 prévue depuis 4 jours" at bounding box center [82, 108] width 92 height 6
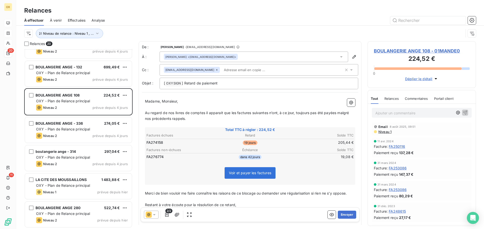
click at [215, 70] on icon at bounding box center [216, 69] width 3 height 3
drag, startPoint x: 210, startPoint y: 106, endPoint x: 225, endPoint y: 101, distance: 15.3
click at [210, 106] on p "﻿" at bounding box center [250, 107] width 210 height 6
drag, startPoint x: 195, startPoint y: 83, endPoint x: 184, endPoint y: 83, distance: 10.6
click at [184, 83] on span "] Retard de paiement" at bounding box center [200, 83] width 36 height 4
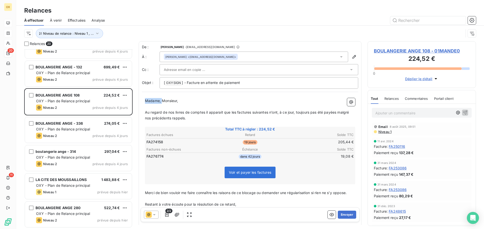
drag, startPoint x: 161, startPoint y: 100, endPoint x: 137, endPoint y: 103, distance: 24.3
click at [137, 103] on div "Relances 20 SAFRAN ELECTRICAL MAROC 1 607,00 € OXY - Plan de Relance principal …" at bounding box center [249, 135] width 467 height 188
click at [236, 112] on span "Au regard de nos livres de comptes il apparait que les factures suivantes n’ont…" at bounding box center [247, 115] width 205 height 10
click at [249, 112] on span "Au regard de nos livres de comptes il apparait que la factures suivantes n’ont,…" at bounding box center [250, 115] width 210 height 10
click at [264, 113] on span "Au regard de nos livres de comptes il apparait que la facture suivantes n’ont, …" at bounding box center [249, 115] width 208 height 10
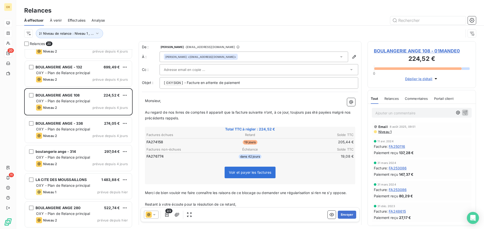
drag, startPoint x: 272, startPoint y: 112, endPoint x: 279, endPoint y: 111, distance: 6.6
click at [272, 112] on span "Au regard de nos livres de comptes il apparait que la facture suivante n’ont, à…" at bounding box center [248, 115] width 207 height 10
drag, startPoint x: 328, startPoint y: 112, endPoint x: 332, endPoint y: 112, distance: 4.0
click at [328, 112] on span "Au regard de nos livres de comptes il apparait que la facture suivante n’a, à c…" at bounding box center [246, 115] width 203 height 10
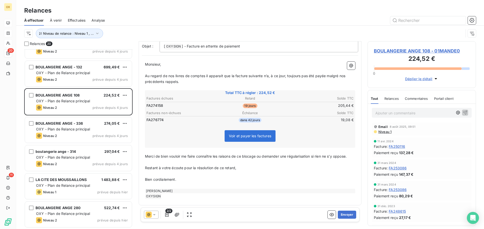
scroll to position [38, 0]
click at [344, 214] on button "Envoyer" at bounding box center [346, 215] width 18 height 8
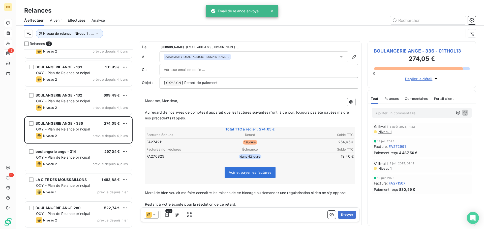
scroll to position [356, 0]
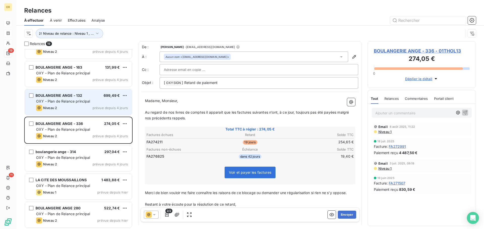
click at [75, 100] on span "OXY - Plan de Relance principal" at bounding box center [63, 101] width 54 height 4
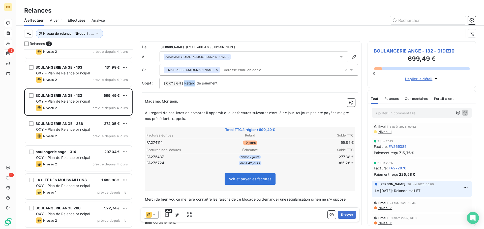
drag, startPoint x: 195, startPoint y: 83, endPoint x: 184, endPoint y: 83, distance: 10.6
click at [184, 83] on span "] Retard de paiement" at bounding box center [200, 83] width 36 height 4
drag, startPoint x: 236, startPoint y: 114, endPoint x: 252, endPoint y: 109, distance: 16.2
click at [237, 114] on span "Au regard de nos livres de comptes il apparait que les factures suivantes n’ont…" at bounding box center [247, 116] width 205 height 10
drag, startPoint x: 249, startPoint y: 115, endPoint x: 266, endPoint y: 113, distance: 16.7
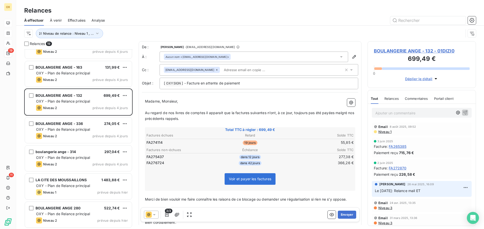
click at [249, 115] on span "Au regard de nos livres de comptes il apparait que la factures suivantes n’ont,…" at bounding box center [250, 116] width 210 height 10
drag, startPoint x: 264, startPoint y: 114, endPoint x: 267, endPoint y: 114, distance: 3.0
click at [264, 114] on span "Au regard de nos livres de comptes il apparait que la facture suivantes n’ont, …" at bounding box center [249, 116] width 208 height 10
drag, startPoint x: 272, startPoint y: 112, endPoint x: 274, endPoint y: 112, distance: 2.6
click at [272, 112] on span "Au regard de nos livres de comptes il apparait que la facture suivante n’ont, à…" at bounding box center [248, 116] width 207 height 10
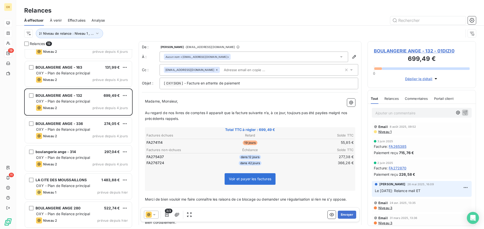
click at [328, 114] on span "Au regard de nos livres de comptes il apparait que la facture suivante n’a, à c…" at bounding box center [246, 116] width 203 height 10
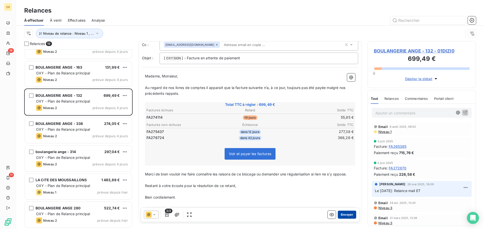
click at [345, 215] on button "Envoyer" at bounding box center [346, 215] width 18 height 8
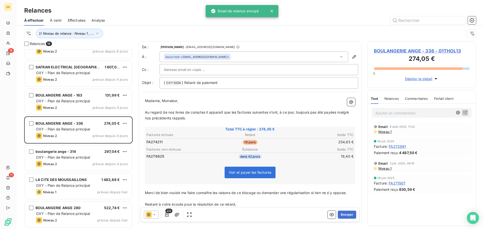
scroll to position [328, 0]
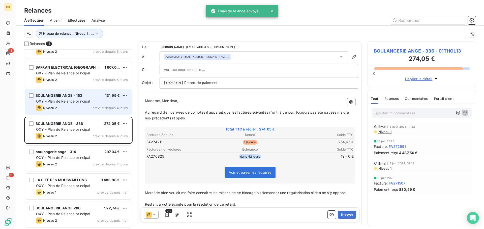
click at [78, 109] on div "Niveau 2 prévue depuis 4 jours" at bounding box center [82, 108] width 92 height 6
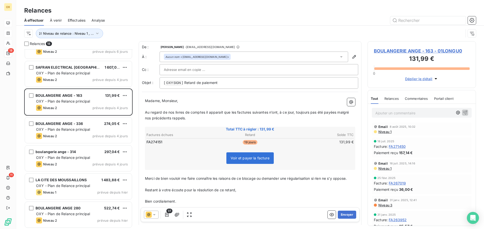
drag, startPoint x: 200, startPoint y: 101, endPoint x: 248, endPoint y: 102, distance: 48.1
click at [200, 101] on p "Madame, Monsieur," at bounding box center [250, 101] width 210 height 6
click at [236, 115] on p "Au regard de nos livres de comptes il apparait que les factures suivantes n’ont…" at bounding box center [250, 116] width 210 height 12
click at [249, 112] on span "Au regard de nos livres de comptes il apparait que la factures suivantes n’ont,…" at bounding box center [250, 115] width 210 height 10
drag, startPoint x: 264, startPoint y: 114, endPoint x: 283, endPoint y: 113, distance: 18.7
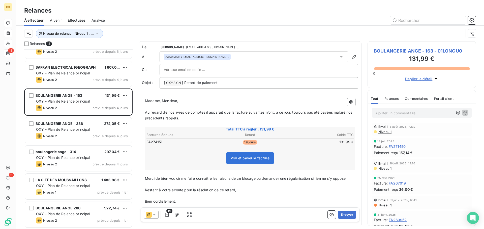
click at [264, 114] on span "Au regard de nos livres de comptes il apparait que la facture suivantes n’ont, …" at bounding box center [249, 115] width 208 height 10
click at [272, 112] on span "Au regard de nos livres de comptes il apparait que la facture suivante n’ont, à…" at bounding box center [248, 115] width 207 height 10
click at [328, 112] on span "Au regard de nos livres de comptes il apparait que la facture suivante n’a, à c…" at bounding box center [246, 115] width 203 height 10
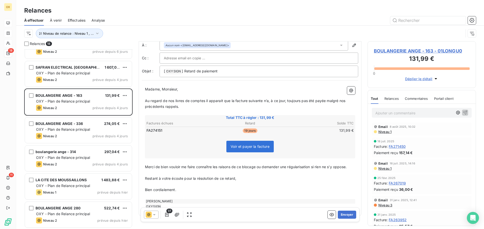
scroll to position [23, 0]
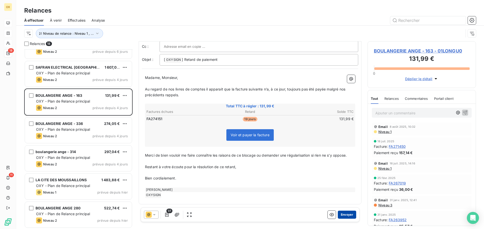
click at [346, 213] on button "Envoyer" at bounding box center [346, 215] width 18 height 8
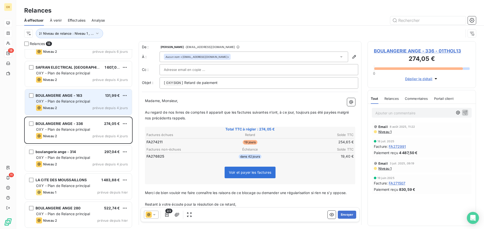
scroll to position [299, 0]
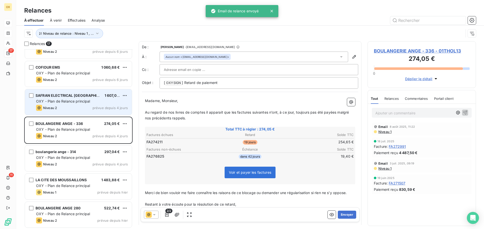
click at [68, 106] on div "Niveau 2 prévue depuis 4 jours" at bounding box center [82, 108] width 92 height 6
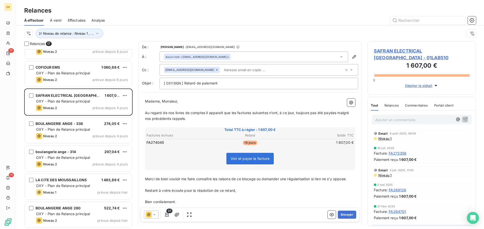
click at [265, 105] on p "﻿" at bounding box center [250, 108] width 210 height 6
drag, startPoint x: 235, startPoint y: 113, endPoint x: 250, endPoint y: 110, distance: 15.1
click at [235, 113] on span "Au regard de nos livres de comptes il apparait que les factures suivantes n’ont…" at bounding box center [247, 116] width 205 height 10
click at [249, 110] on p "Au regard de nos livres de comptes il apparait que la factures suivantes n’ont,…" at bounding box center [250, 116] width 210 height 12
click at [265, 112] on span "Au regard de nos livres de comptes il apparait que la facture suivantes n’ont, …" at bounding box center [249, 116] width 208 height 10
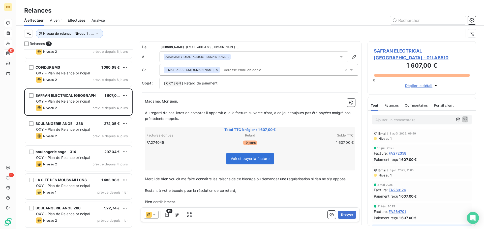
click at [272, 113] on span "Au regard de nos livres de comptes il apparait que la facture suivante n’ont, à…" at bounding box center [248, 116] width 207 height 10
drag, startPoint x: 327, startPoint y: 112, endPoint x: 335, endPoint y: 112, distance: 7.6
click at [327, 112] on span "Au regard de nos livres de comptes il apparait que la facture suivante n’a, à c…" at bounding box center [246, 116] width 203 height 10
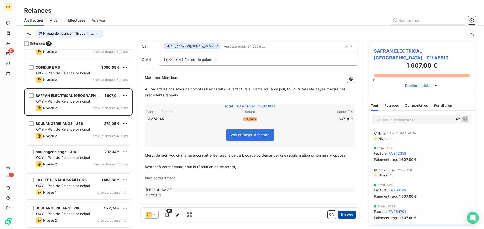
click at [341, 215] on button "Envoyer" at bounding box center [346, 215] width 18 height 8
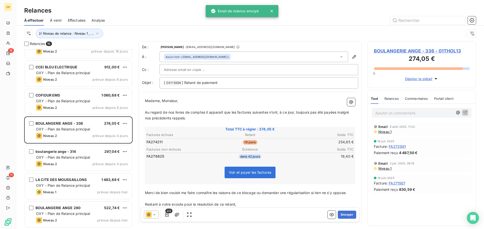
scroll to position [271, 0]
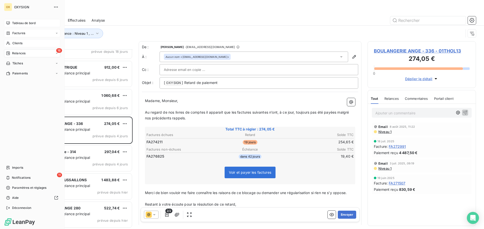
click at [15, 33] on span "Factures" at bounding box center [18, 33] width 13 height 5
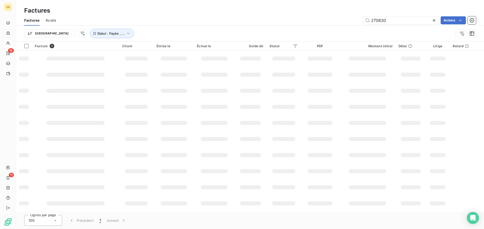
drag, startPoint x: 397, startPoint y: 19, endPoint x: 358, endPoint y: 19, distance: 38.5
click at [358, 19] on div "270830 Actions" at bounding box center [269, 20] width 414 height 8
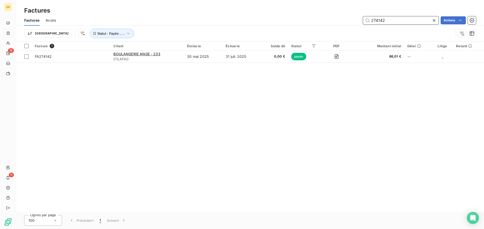
click at [388, 21] on input "274142" at bounding box center [401, 20] width 76 height 8
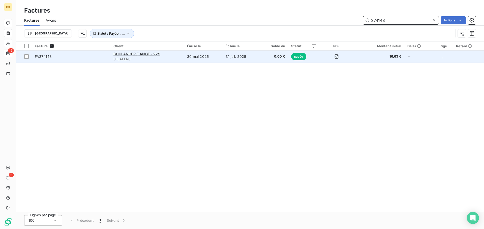
type input "274143"
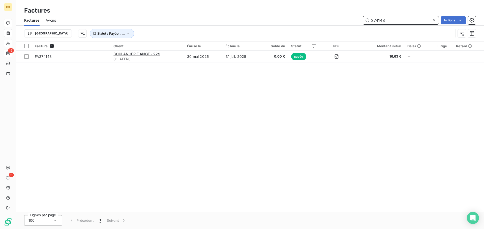
drag, startPoint x: 397, startPoint y: 17, endPoint x: 369, endPoint y: 21, distance: 27.9
click at [369, 21] on input "274143" at bounding box center [401, 20] width 76 height 8
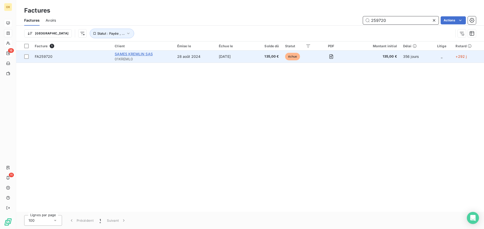
type input "259720"
click at [135, 53] on span "SAMES KREMLIN SAS" at bounding box center [134, 54] width 38 height 4
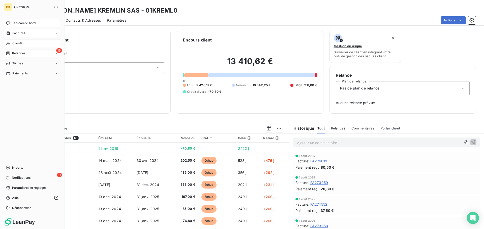
click at [13, 43] on span "Clients" at bounding box center [17, 43] width 10 height 5
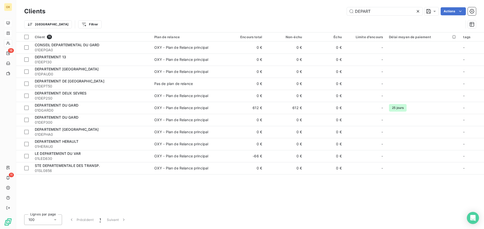
drag, startPoint x: 378, startPoint y: 12, endPoint x: 345, endPoint y: 15, distance: 33.4
click at [345, 15] on div "DEPART Actions" at bounding box center [263, 11] width 424 height 8
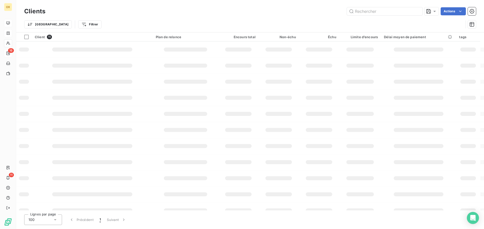
type input "f"
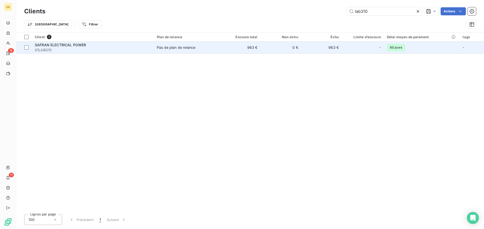
type input "lab310"
click at [85, 49] on span "01LAB310" at bounding box center [93, 50] width 116 height 5
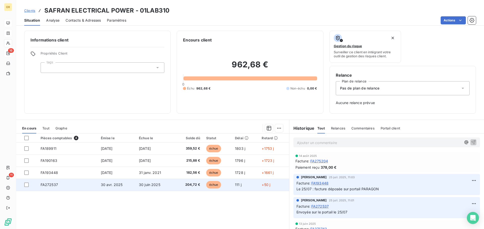
click at [171, 183] on td "30 juin 2025" at bounding box center [155, 185] width 39 height 12
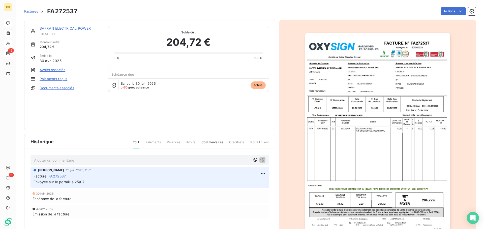
click at [421, 72] on img "button" at bounding box center [377, 135] width 145 height 205
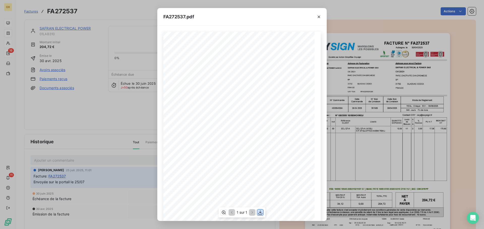
drag, startPoint x: 260, startPoint y: 213, endPoint x: 252, endPoint y: 195, distance: 18.6
click at [260, 212] on icon "button" at bounding box center [260, 212] width 5 height 5
click at [318, 16] on icon "button" at bounding box center [318, 17] width 3 height 3
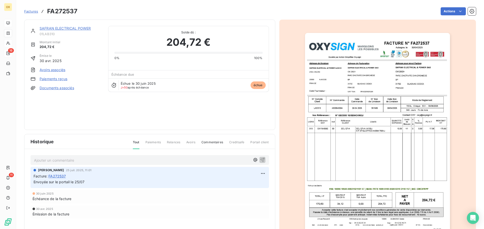
click at [85, 164] on div "Ajouter un commentaire ﻿" at bounding box center [149, 160] width 238 height 10
click at [85, 160] on p "Ajouter un commentaire ﻿" at bounding box center [142, 160] width 216 height 6
click at [260, 157] on button "button" at bounding box center [262, 160] width 6 height 6
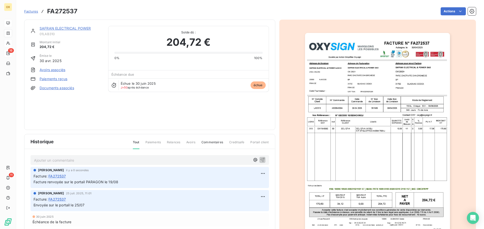
click at [61, 27] on link "SAFRAN ELECTRICAL POWER" at bounding box center [65, 28] width 51 height 4
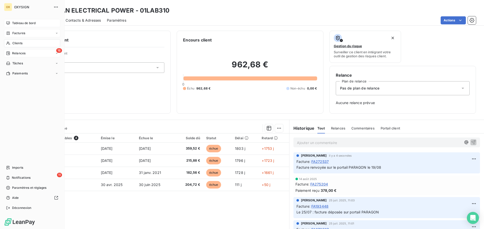
click at [31, 53] on div "16 Relances" at bounding box center [32, 53] width 56 height 8
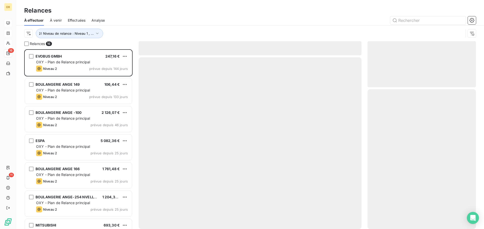
scroll to position [176, 105]
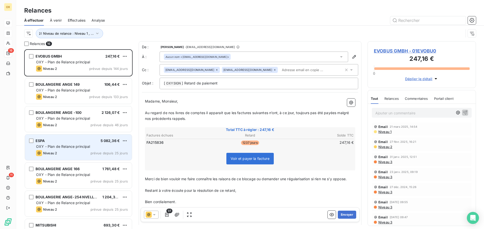
click at [90, 143] on div "ESPA 5 082,36 €" at bounding box center [82, 141] width 92 height 5
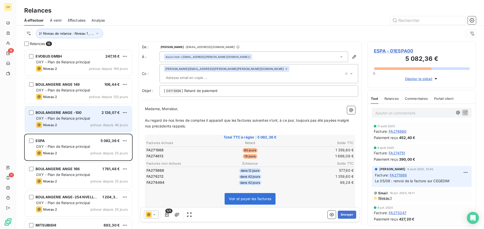
click at [65, 119] on span "OXY - Plan de Relance principal" at bounding box center [63, 118] width 54 height 4
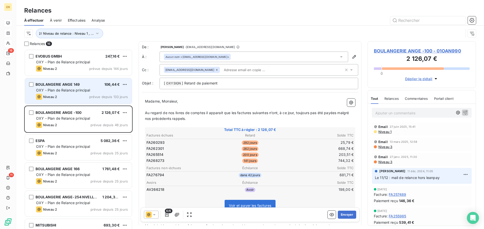
click at [76, 93] on div "BOULANGERIE ANGE 149 106,44 € OXY - Plan de Relance principal Niveau 2 prévue d…" at bounding box center [78, 91] width 107 height 26
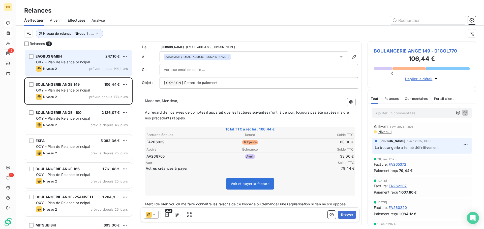
click at [79, 64] on div "OXY - Plan de Relance principal" at bounding box center [82, 62] width 92 height 5
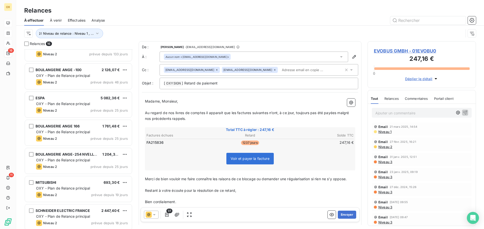
scroll to position [51, 0]
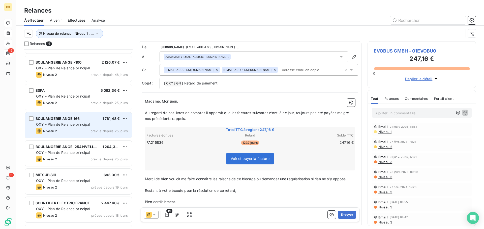
click at [84, 120] on div "BOULANGERIE ANGE 166 1 761,48 €" at bounding box center [82, 119] width 92 height 5
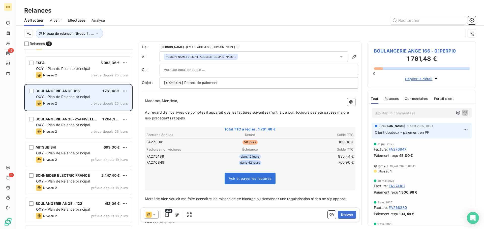
scroll to position [101, 0]
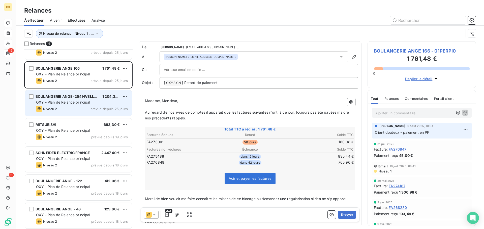
click at [81, 103] on span "OXY - Plan de Relance principal" at bounding box center [63, 102] width 54 height 4
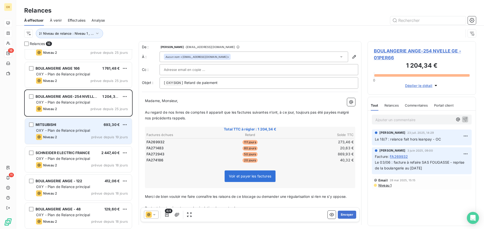
click at [74, 135] on div "Niveau 2 prévue depuis 19 jours" at bounding box center [82, 137] width 92 height 6
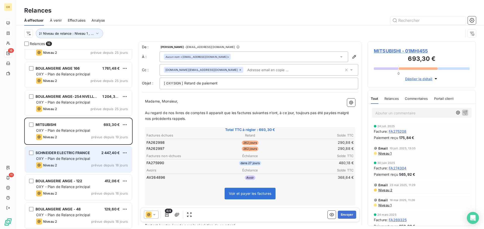
click at [86, 156] on div "SCHNEIDER ELECTRIC FRANCE 2 447,40 € OXY - Plan de Relance principal Niveau 2 p…" at bounding box center [78, 160] width 107 height 26
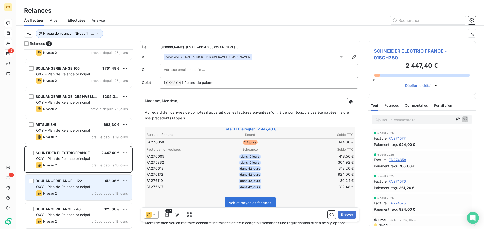
click at [90, 183] on div "BOULANGERIE ANGE - 122 412,06 €" at bounding box center [82, 181] width 92 height 5
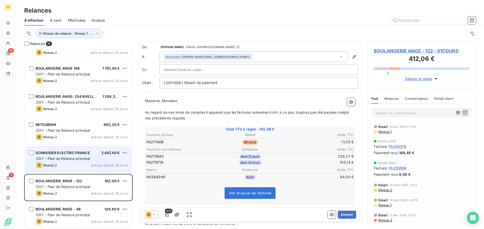
click at [71, 161] on span "OXY - Plan de Relance principal" at bounding box center [63, 159] width 54 height 4
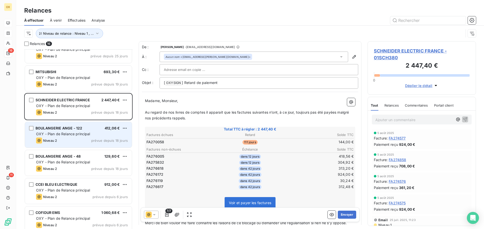
scroll to position [177, 0]
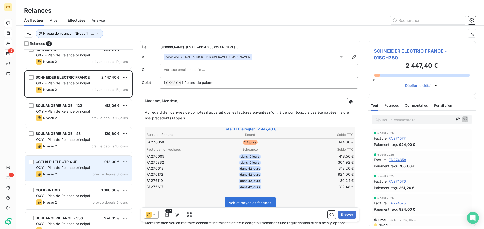
click at [78, 170] on div "OXY - Plan de Relance principal" at bounding box center [82, 167] width 92 height 5
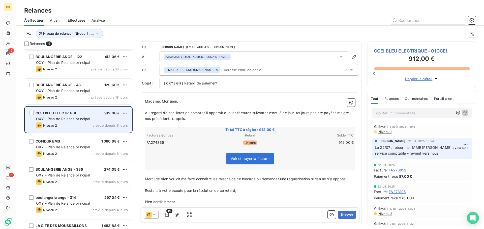
scroll to position [227, 0]
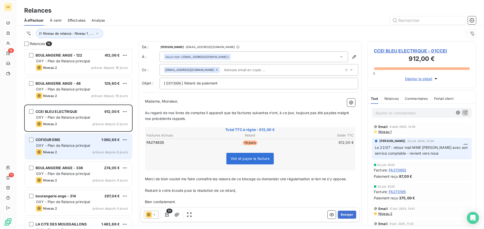
click at [77, 145] on span "OXY - Plan de Relance principal" at bounding box center [63, 146] width 54 height 4
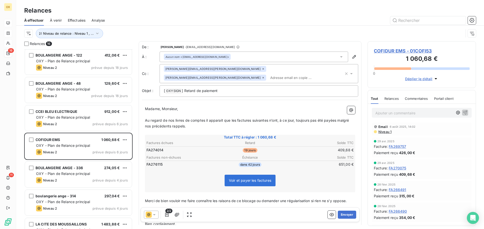
click at [261, 70] on icon at bounding box center [262, 68] width 3 height 3
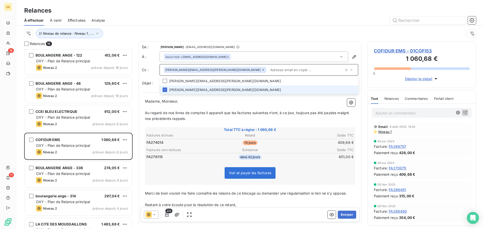
click at [261, 71] on icon at bounding box center [262, 69] width 3 height 3
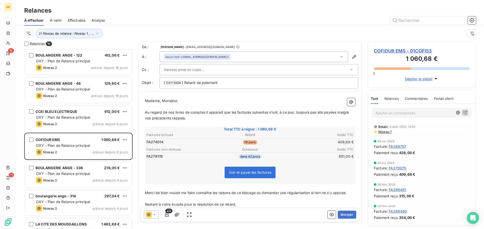
click at [219, 105] on p "﻿" at bounding box center [250, 107] width 210 height 6
drag, startPoint x: 195, startPoint y: 83, endPoint x: 185, endPoint y: 82, distance: 9.7
click at [185, 82] on span "] Retard de paiement" at bounding box center [200, 83] width 36 height 4
click at [396, 51] on span "COFIDUR EMS - 01COFI53" at bounding box center [421, 51] width 96 height 7
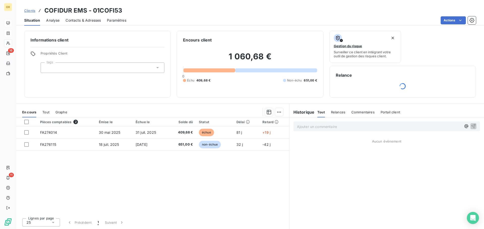
click at [84, 98] on div "Informations client Propriétés Client tags" at bounding box center [97, 64] width 146 height 67
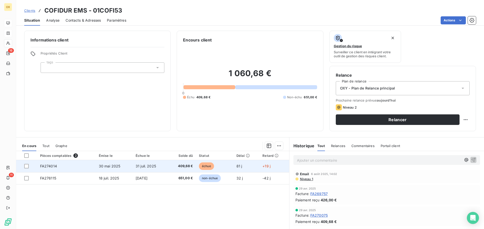
click at [121, 170] on td "30 mai 2025" at bounding box center [114, 166] width 37 height 12
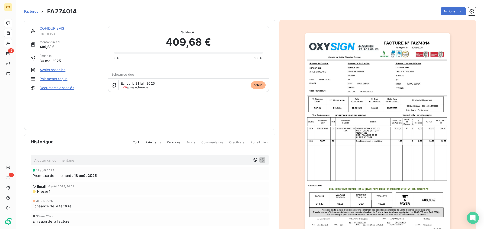
click at [53, 30] on link "COFIDUR EMS" at bounding box center [52, 28] width 25 height 4
